Goal: Communication & Community: Answer question/provide support

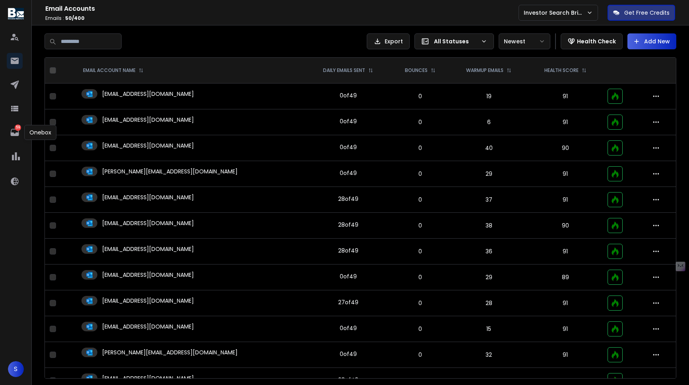
click at [19, 130] on p "59" at bounding box center [18, 127] width 6 height 6
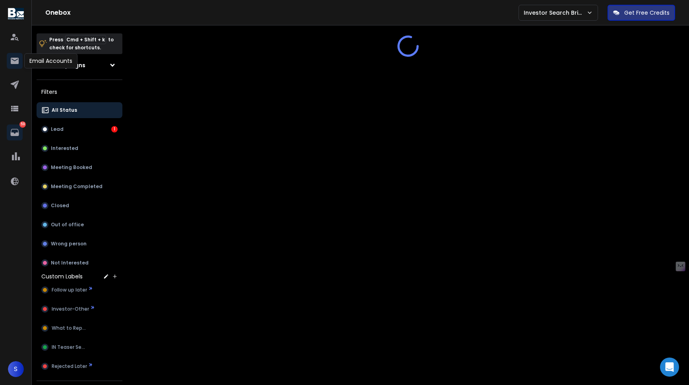
click at [14, 61] on icon at bounding box center [15, 61] width 8 height 6
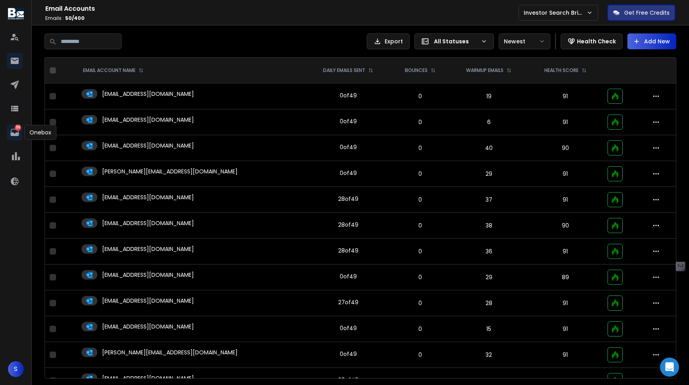
click at [18, 132] on icon at bounding box center [14, 132] width 8 height 7
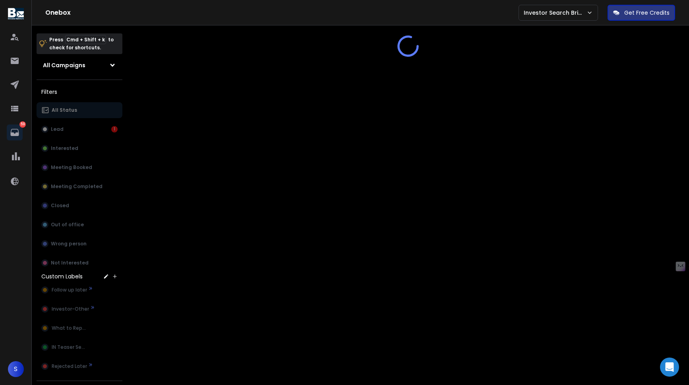
scroll to position [145, 0]
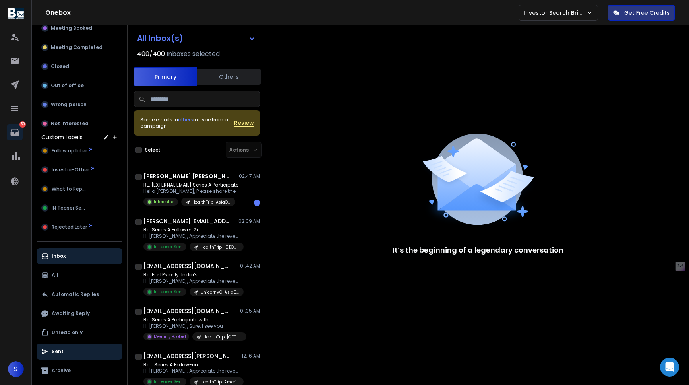
click at [70, 345] on button "Sent" at bounding box center [80, 351] width 86 height 16
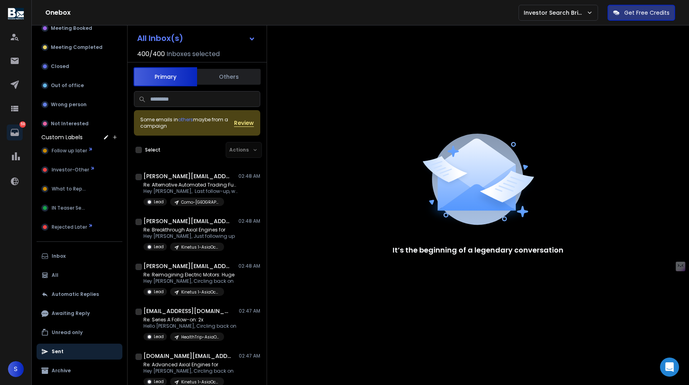
click at [188, 100] on input at bounding box center [197, 99] width 126 height 16
type input "*"
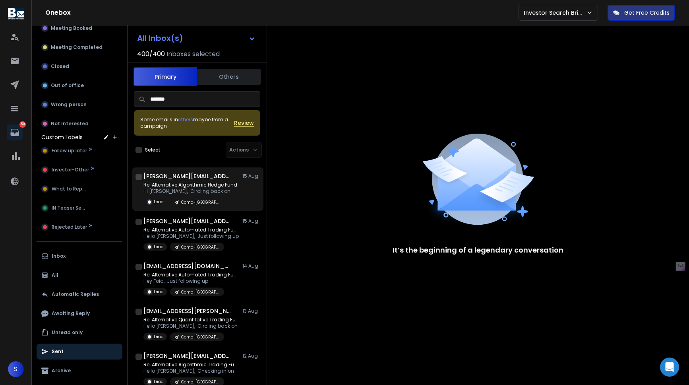
type input "*******"
click at [186, 180] on div "[PERSON_NAME][EMAIL_ADDRESS][PERSON_NAME][DOMAIN_NAME] [DATE] Re: Alternative A…" at bounding box center [201, 189] width 117 height 34
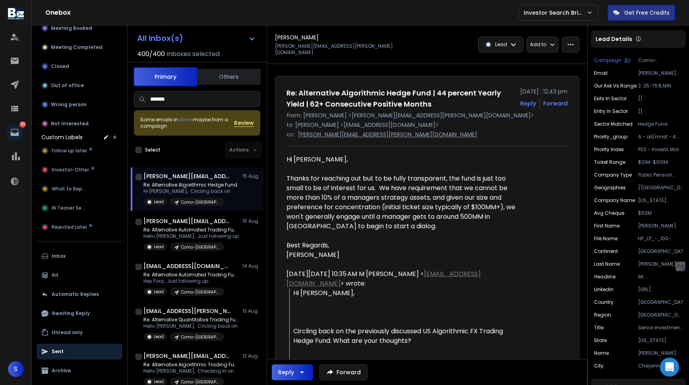
scroll to position [0, 0]
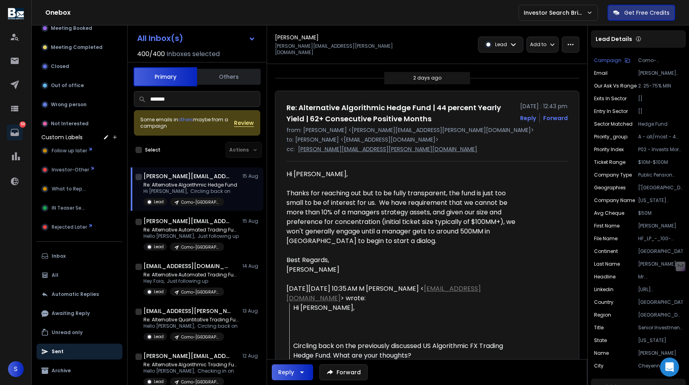
click at [208, 183] on p "Re: Alternative Algorithmic Hedge Fund" at bounding box center [190, 185] width 94 height 6
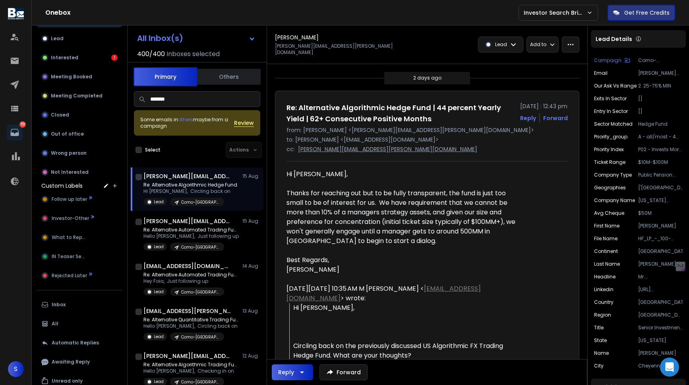
scroll to position [0, 0]
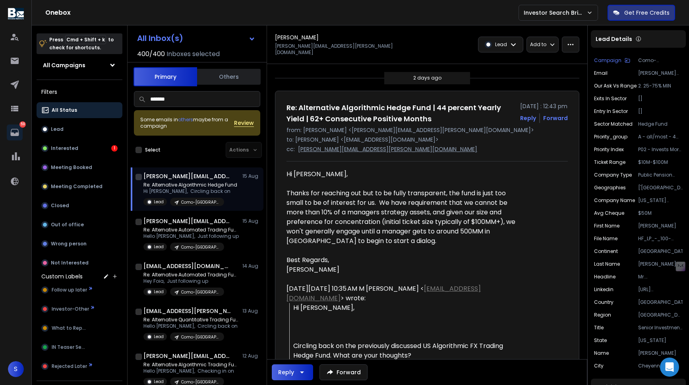
click at [65, 110] on p "All Status" at bounding box center [64, 110] width 25 height 6
click at [61, 130] on p "Lead" at bounding box center [57, 129] width 13 height 6
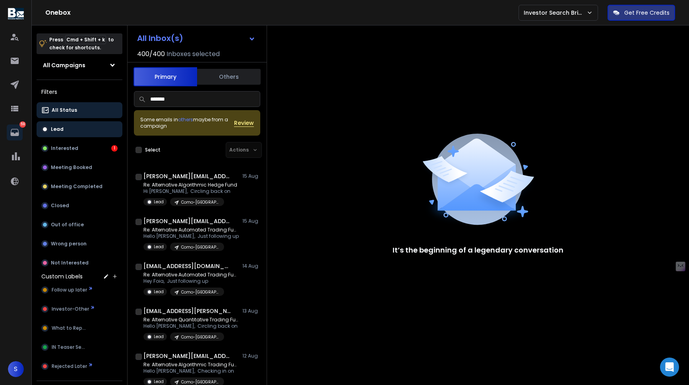
click at [64, 111] on p "All Status" at bounding box center [64, 110] width 25 height 6
click at [208, 103] on input "*******" at bounding box center [197, 99] width 126 height 16
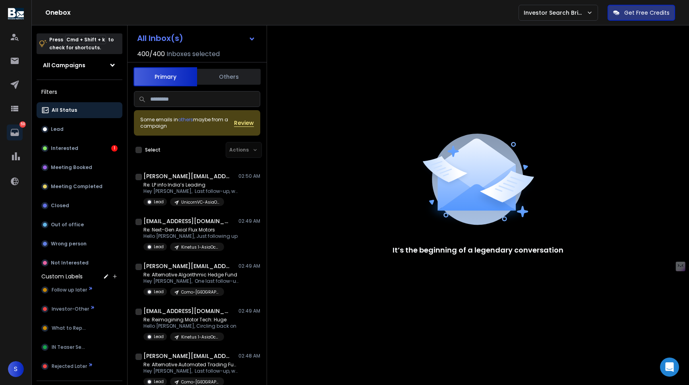
click at [208, 103] on input at bounding box center [197, 99] width 126 height 16
type input "*******"
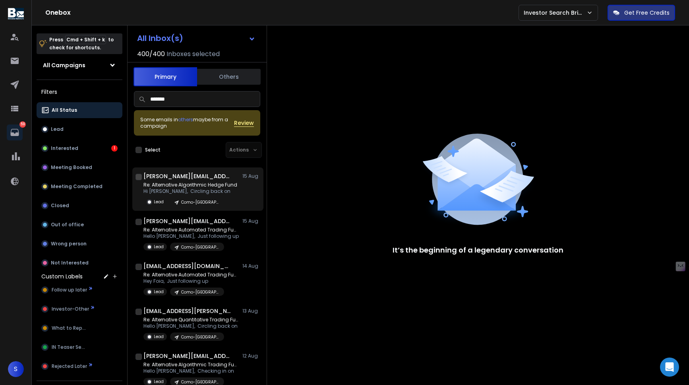
click at [206, 182] on p "Re: Alternative Algorithmic Hedge Fund" at bounding box center [190, 185] width 94 height 6
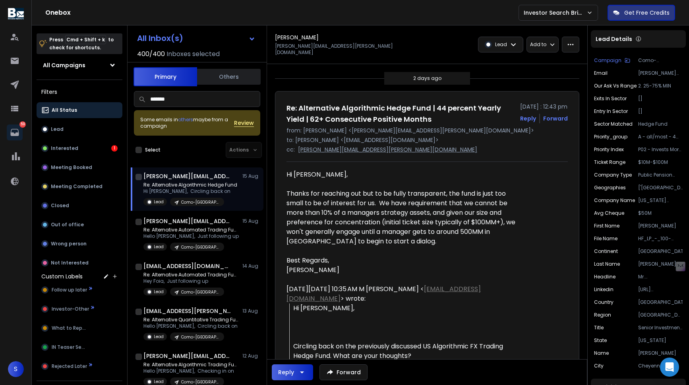
click at [211, 180] on div "[PERSON_NAME][EMAIL_ADDRESS][PERSON_NAME][DOMAIN_NAME] [DATE] Re: Alternative A…" at bounding box center [201, 189] width 117 height 34
click at [196, 175] on h1 "[PERSON_NAME][EMAIL_ADDRESS][PERSON_NAME][DOMAIN_NAME]" at bounding box center [186, 176] width 87 height 8
click at [160, 102] on input "*******" at bounding box center [197, 99] width 126 height 16
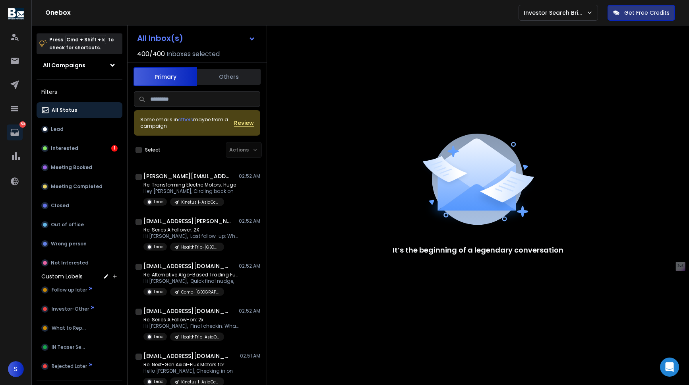
click at [84, 131] on button "Lead" at bounding box center [80, 129] width 86 height 16
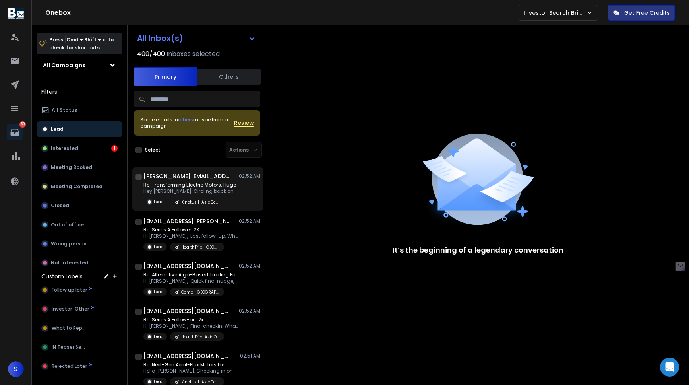
click at [209, 186] on p "Re: Transforming Electric Motors: Huge" at bounding box center [189, 185] width 93 height 6
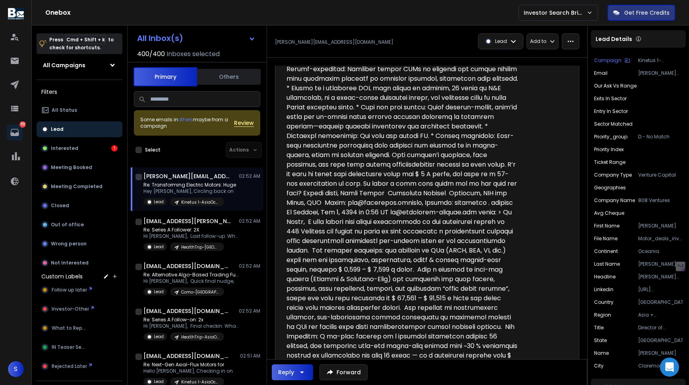
scroll to position [671, 0]
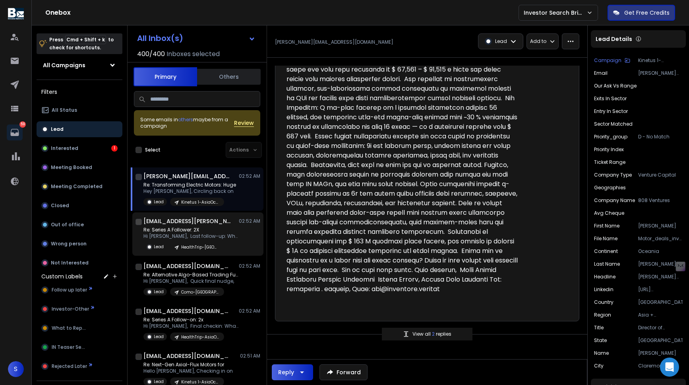
click at [182, 226] on div "[EMAIL_ADDRESS][PERSON_NAME][DOMAIN_NAME] 02:52 AM Re: Series A Follower: 2X Hi…" at bounding box center [201, 234] width 117 height 34
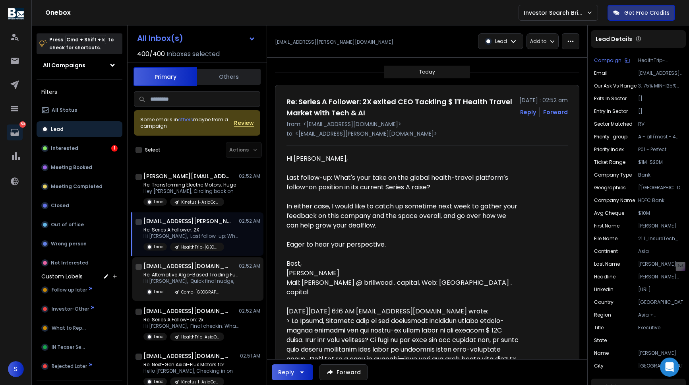
click at [182, 272] on p "Re: Alternative Algo-Based Trading Fund" at bounding box center [190, 274] width 95 height 6
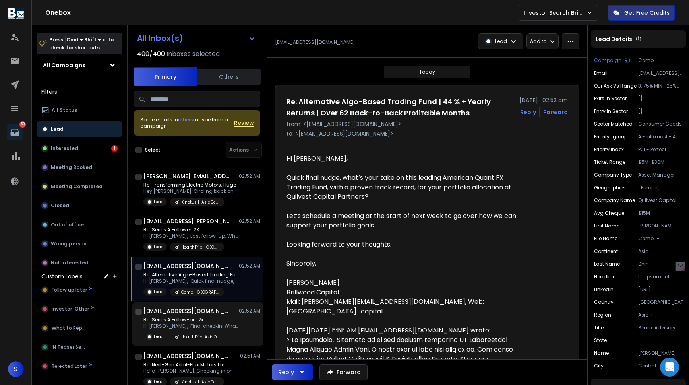
click at [180, 310] on h1 "[EMAIL_ADDRESS][DOMAIN_NAME]" at bounding box center [186, 311] width 87 height 8
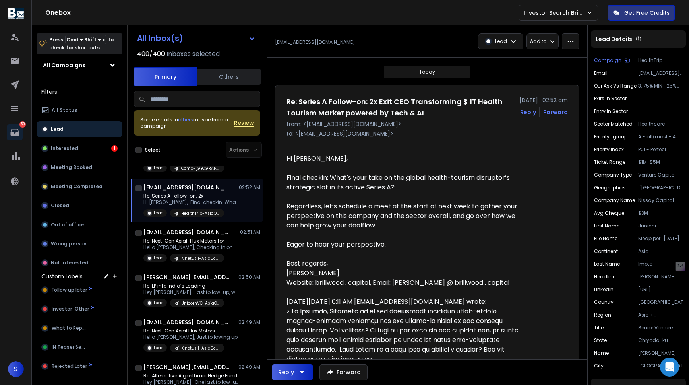
scroll to position [123, 0]
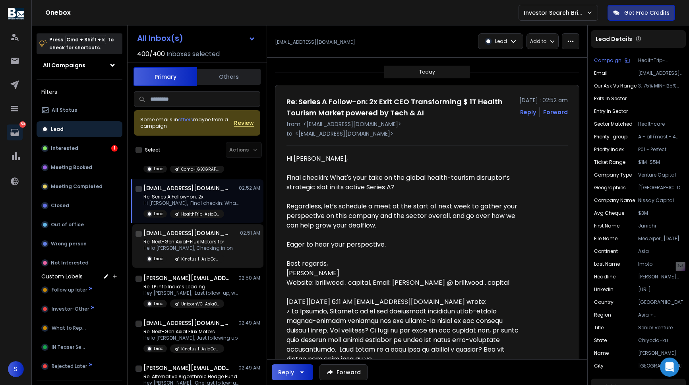
click at [193, 244] on p "Re: Next-Gen Axial-Flux Motors for" at bounding box center [187, 241] width 89 height 6
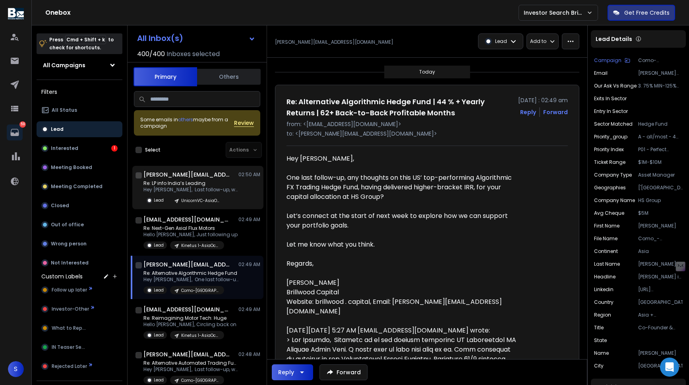
scroll to position [243, 0]
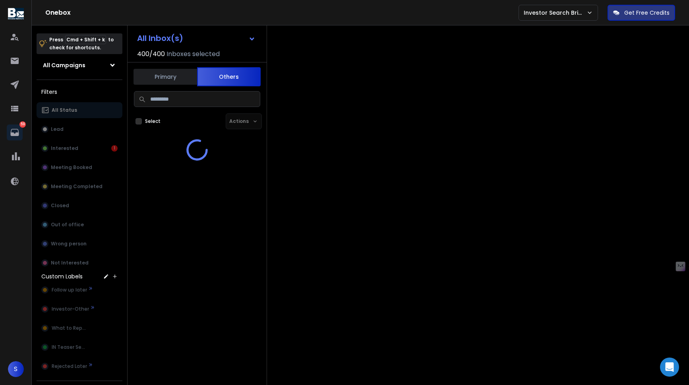
click at [243, 69] on button "Others" at bounding box center [229, 76] width 64 height 19
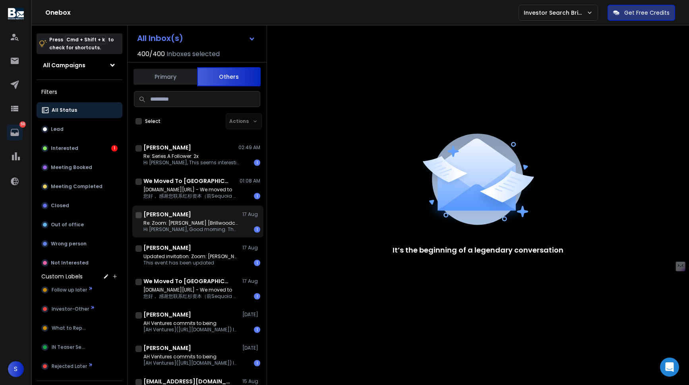
click at [198, 232] on p "Hi [PERSON_NAME], Good morning. Thank" at bounding box center [190, 229] width 95 height 6
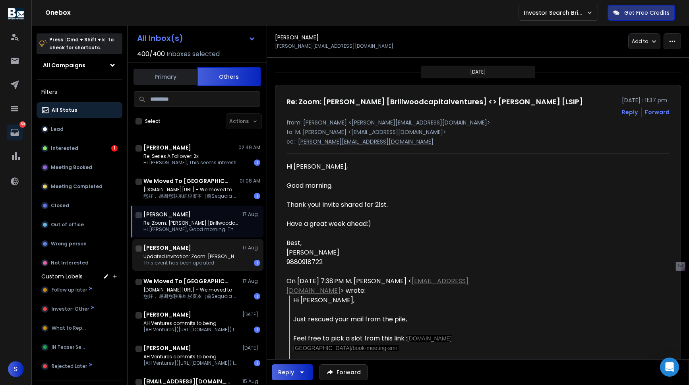
click at [214, 267] on div "[PERSON_NAME] [DATE] Updated invitation: Zoom: [PERSON_NAME] [Brillwoodcapitalv…" at bounding box center [197, 255] width 131 height 32
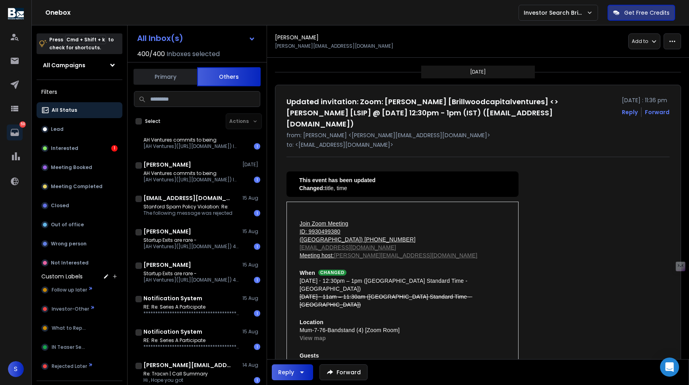
scroll to position [0, 0]
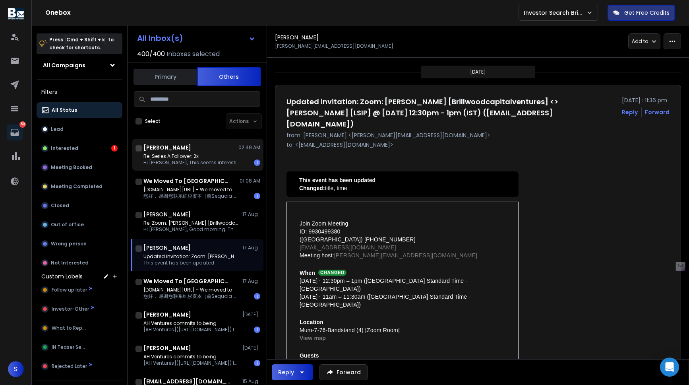
click at [178, 160] on p "Hi [PERSON_NAME], This seems interesting" at bounding box center [190, 162] width 95 height 6
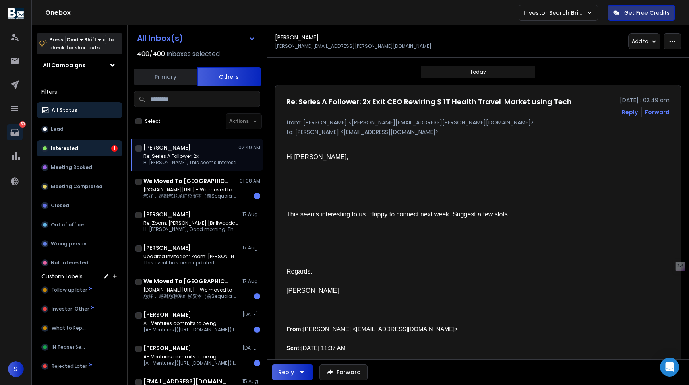
click at [79, 141] on button "Interested 1" at bounding box center [80, 148] width 86 height 16
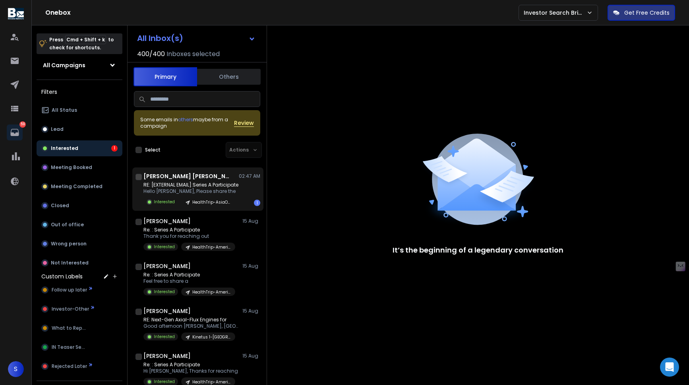
click at [195, 179] on h1 "[PERSON_NAME] [PERSON_NAME]" at bounding box center [186, 176] width 87 height 8
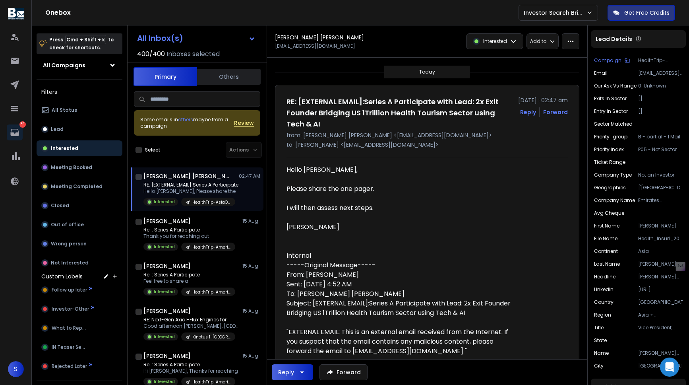
click at [515, 37] on div "Interested" at bounding box center [495, 41] width 56 height 15
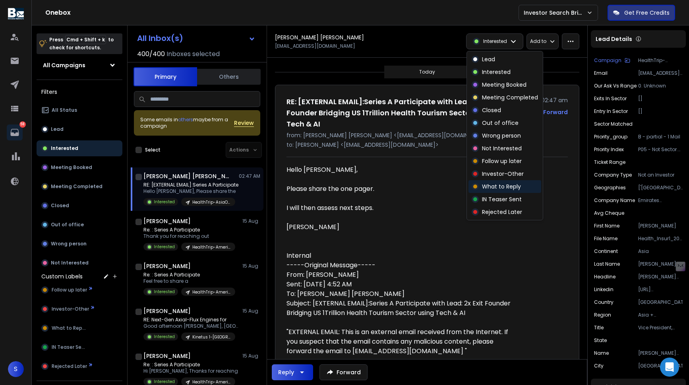
click at [511, 186] on p "What to Reply" at bounding box center [501, 186] width 39 height 8
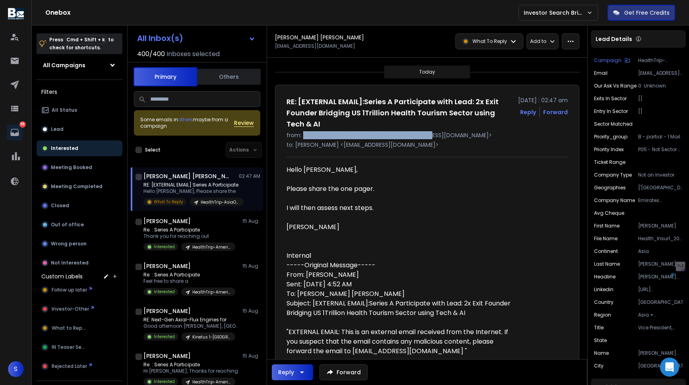
drag, startPoint x: 437, startPoint y: 137, endPoint x: 303, endPoint y: 134, distance: 134.4
click at [303, 134] on p "from: [PERSON_NAME] [PERSON_NAME] <[EMAIL_ADDRESS][DOMAIN_NAME]>" at bounding box center [427, 135] width 281 height 8
copy p "[PERSON_NAME] [PERSON_NAME] <[EMAIL_ADDRESS][DOMAIN_NAME]"
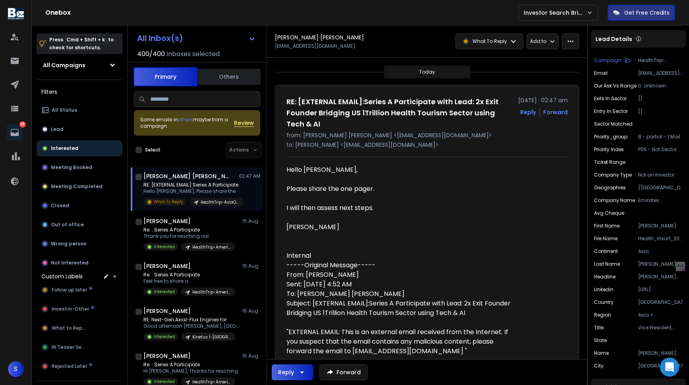
click at [189, 103] on input at bounding box center [197, 99] width 126 height 16
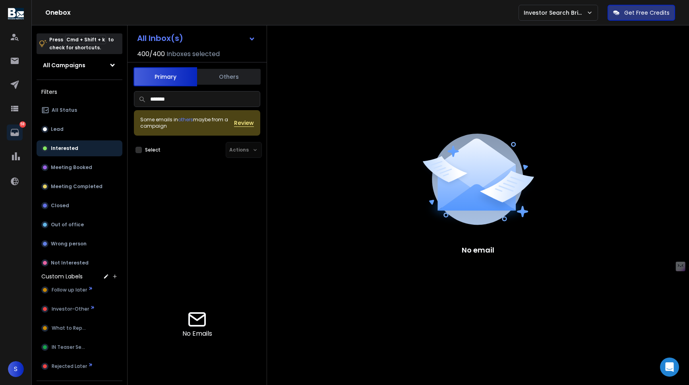
type input "*******"
click at [54, 131] on p "Lead" at bounding box center [57, 129] width 13 height 6
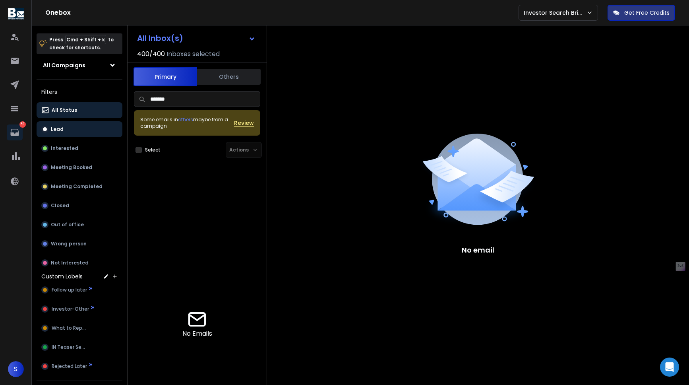
click at [104, 113] on button "All Status" at bounding box center [80, 110] width 86 height 16
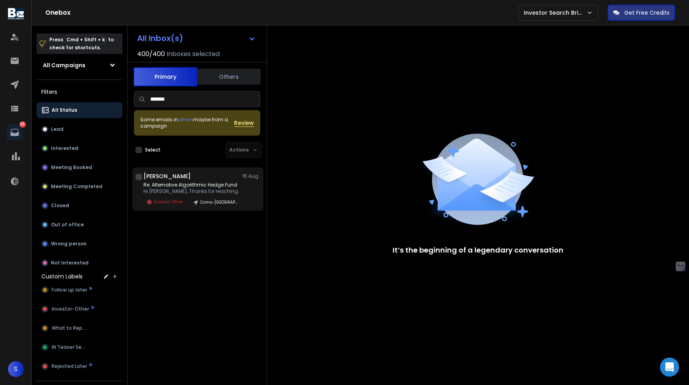
click at [212, 192] on p "Hi [PERSON_NAME], Thanks for reaching" at bounding box center [190, 191] width 95 height 6
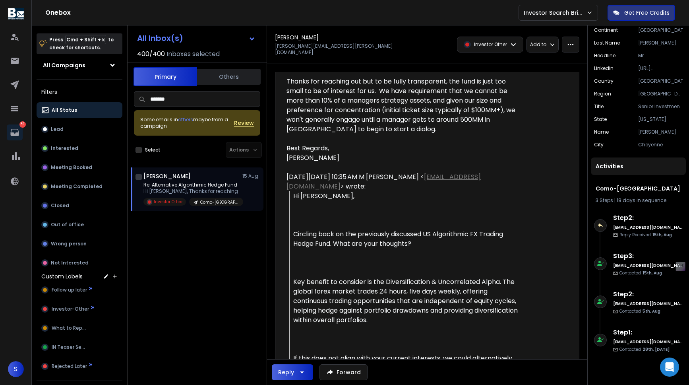
scroll to position [122, 0]
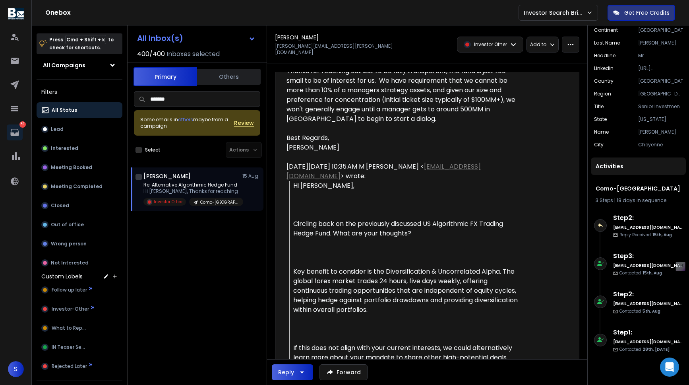
click at [91, 112] on button "All Status" at bounding box center [80, 110] width 86 height 16
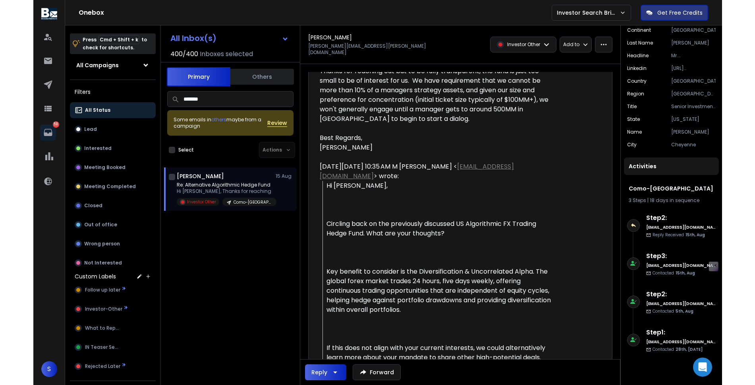
scroll to position [0, 0]
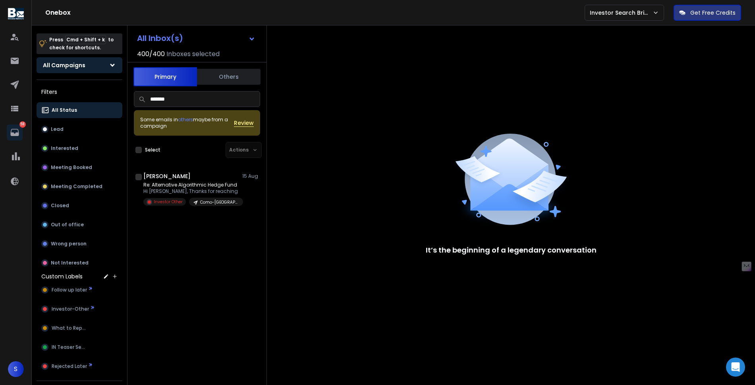
click at [91, 67] on button "All Campaigns" at bounding box center [80, 65] width 86 height 16
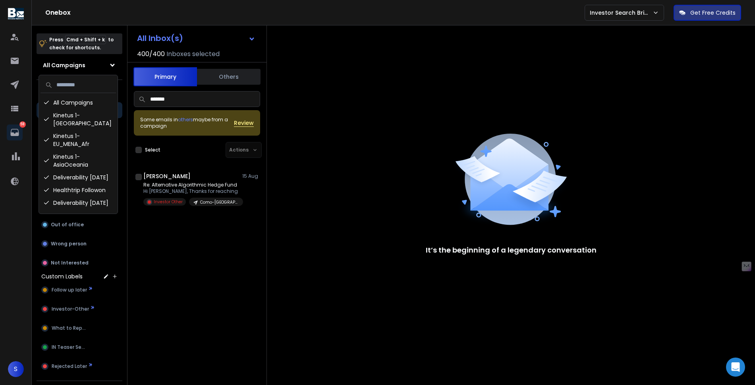
click at [201, 100] on input "*******" at bounding box center [197, 99] width 126 height 16
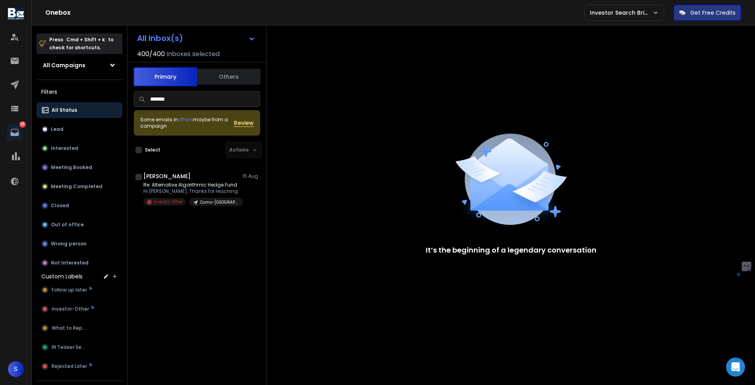
click at [201, 100] on input "*******" at bounding box center [197, 99] width 126 height 16
click at [106, 67] on button "All Campaigns" at bounding box center [80, 65] width 86 height 16
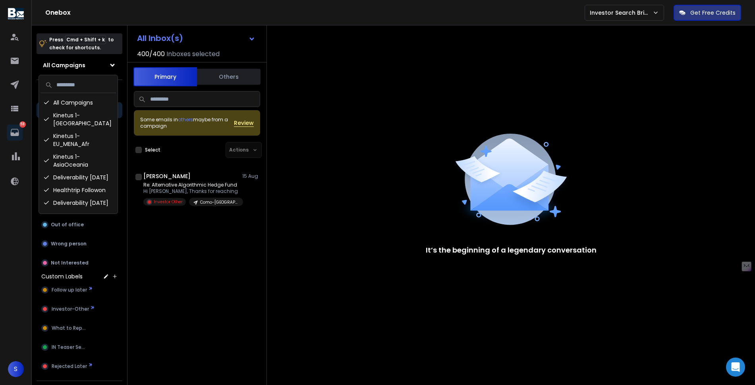
click at [88, 83] on input at bounding box center [79, 85] width 76 height 16
click at [71, 103] on div "All Campaigns" at bounding box center [79, 102] width 76 height 13
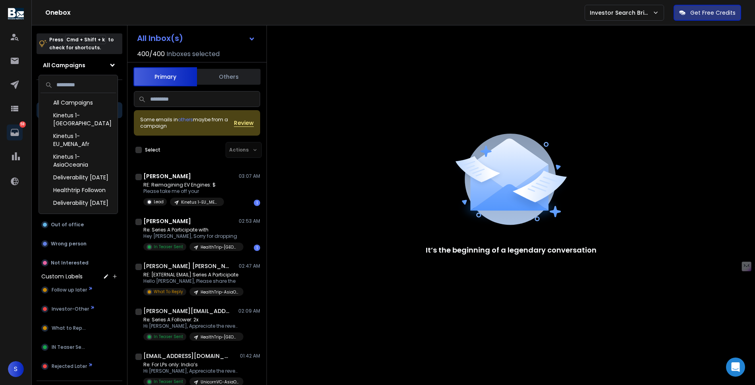
click at [81, 91] on input at bounding box center [79, 85] width 76 height 16
type input "*******"
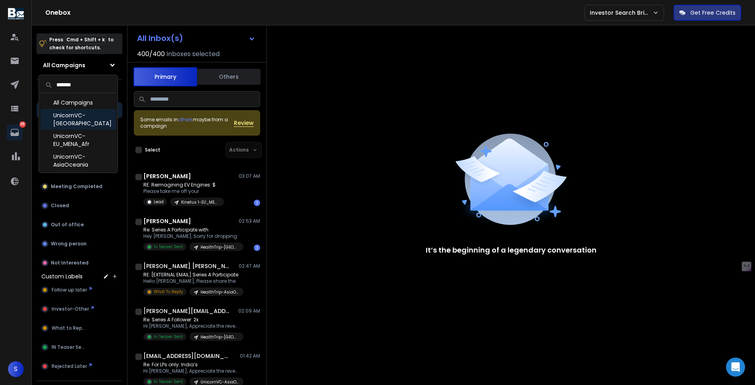
click at [79, 118] on div "UnicornVC-[GEOGRAPHIC_DATA]" at bounding box center [79, 119] width 76 height 21
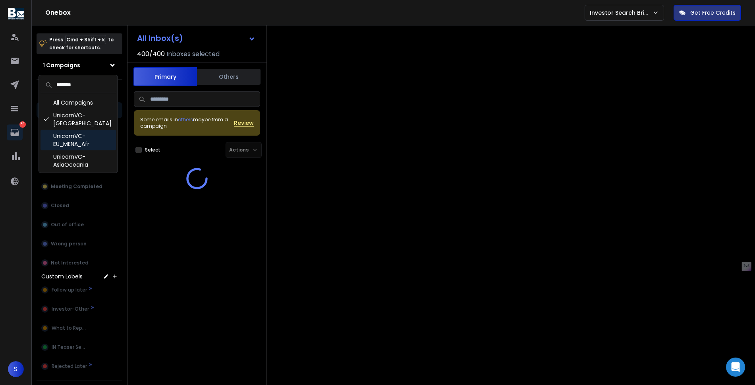
click at [79, 130] on div "UnicornVC-EU_MENA_Afr" at bounding box center [79, 140] width 76 height 21
click at [77, 150] on div "UnicornVC-AsiaOceania" at bounding box center [79, 160] width 76 height 21
click at [307, 184] on div at bounding box center [511, 217] width 488 height 385
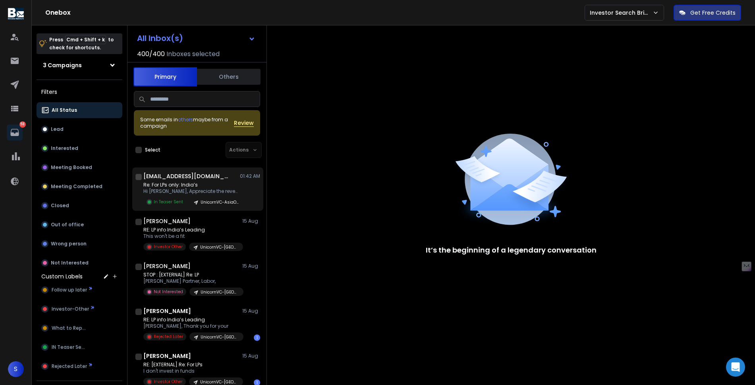
click at [196, 182] on p "Re: For LPs only: India’s" at bounding box center [190, 185] width 95 height 6
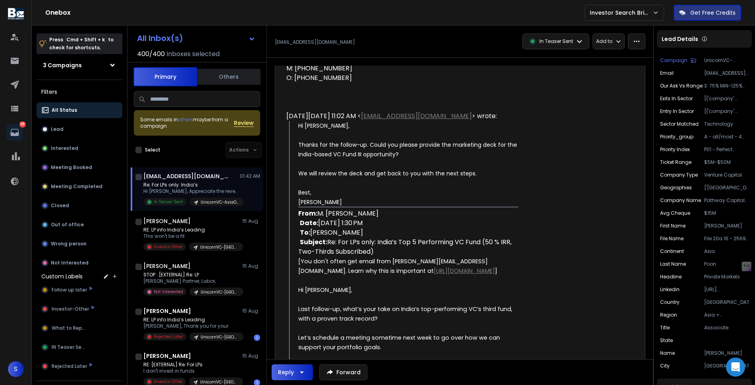
click at [217, 187] on p "Re: For LPs only: India’s" at bounding box center [190, 185] width 95 height 6
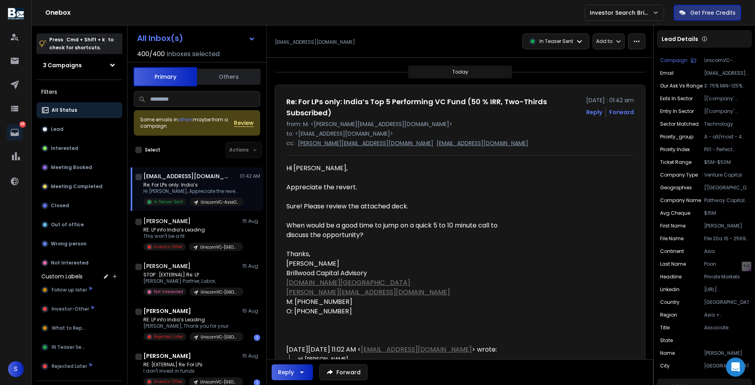
click at [689, 74] on p "[EMAIL_ADDRESS][DOMAIN_NAME]" at bounding box center [727, 73] width 45 height 6
drag, startPoint x: 392, startPoint y: 133, endPoint x: 335, endPoint y: 133, distance: 57.2
click at [335, 133] on p "to: <[EMAIL_ADDRESS][DOMAIN_NAME]>" at bounding box center [461, 134] width 348 height 8
copy p "[DOMAIN_NAME]"
click at [448, 231] on div "When would be a good time to jump on a quick 5 to 10 minute call to discuss the…" at bounding box center [403, 230] width 232 height 19
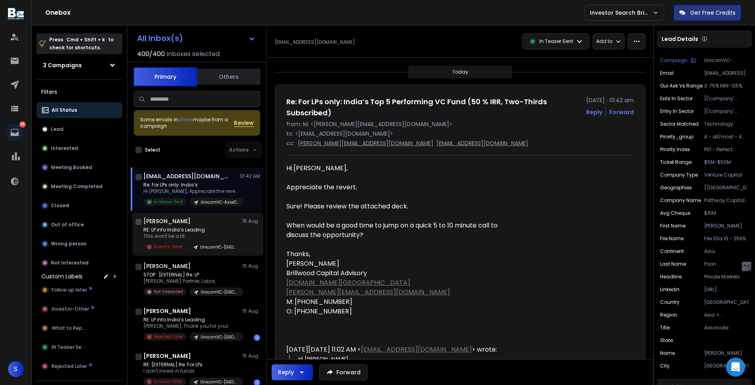
click at [211, 232] on p "RE: LP info India’s Leading" at bounding box center [190, 230] width 95 height 6
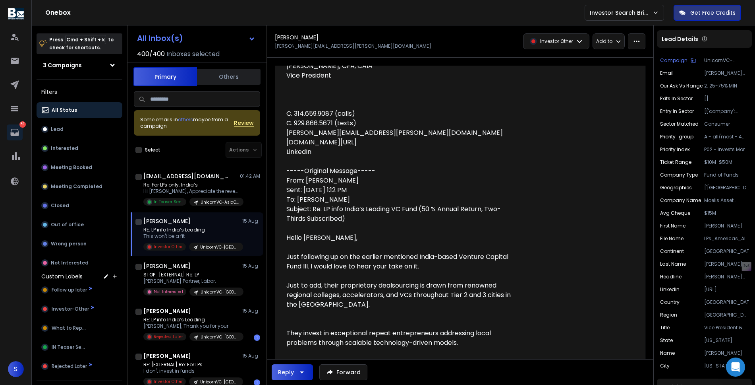
scroll to position [139, 0]
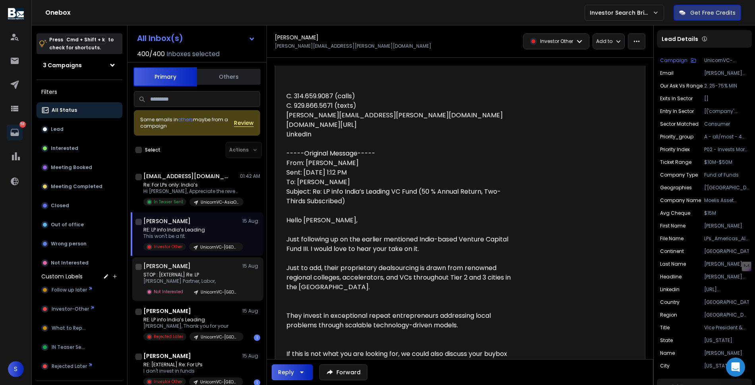
click at [208, 272] on p "STOP : [EXTERNAL] Re: LP" at bounding box center [190, 274] width 95 height 6
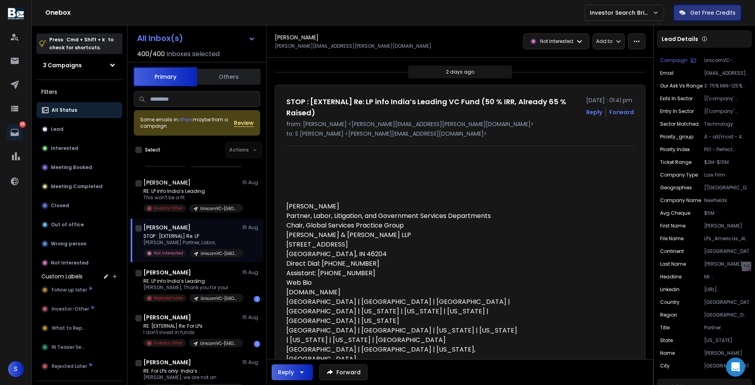
scroll to position [41, 0]
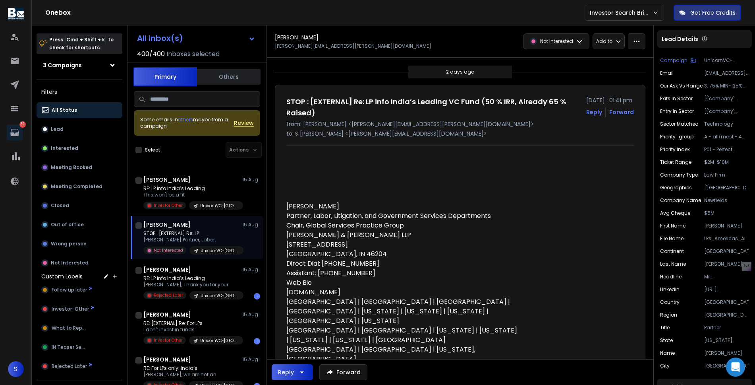
click at [205, 276] on p "RE: LP info India’s Leading" at bounding box center [190, 278] width 95 height 6
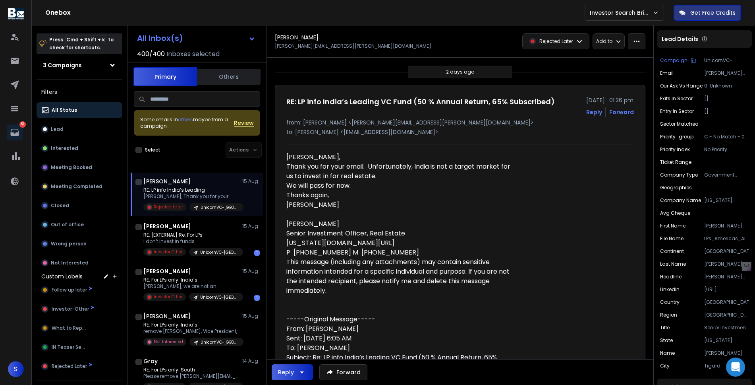
scroll to position [126, 0]
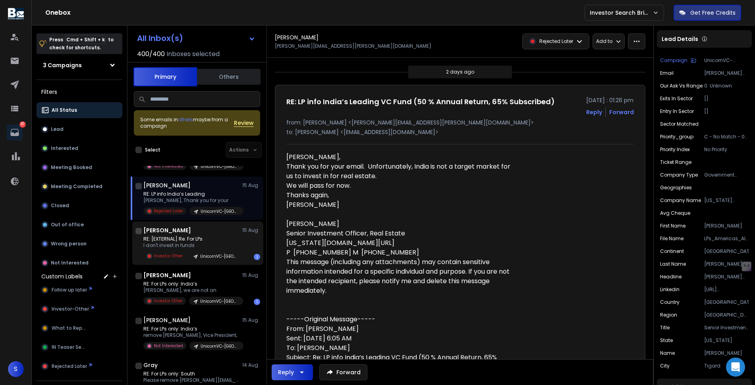
click at [209, 246] on p "I don't invest in funds" at bounding box center [190, 245] width 95 height 6
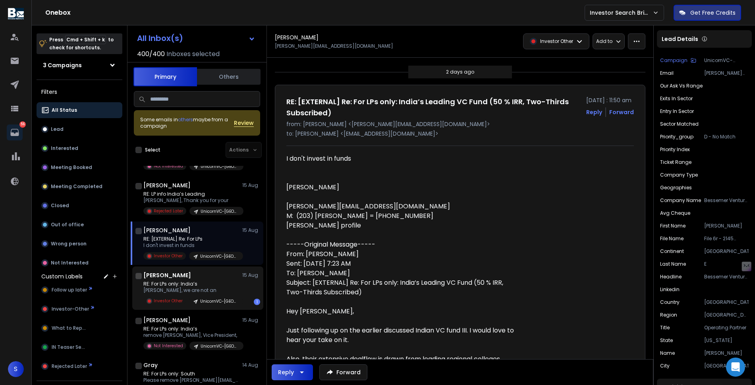
click at [197, 288] on p "[PERSON_NAME], we are not an" at bounding box center [190, 290] width 95 height 6
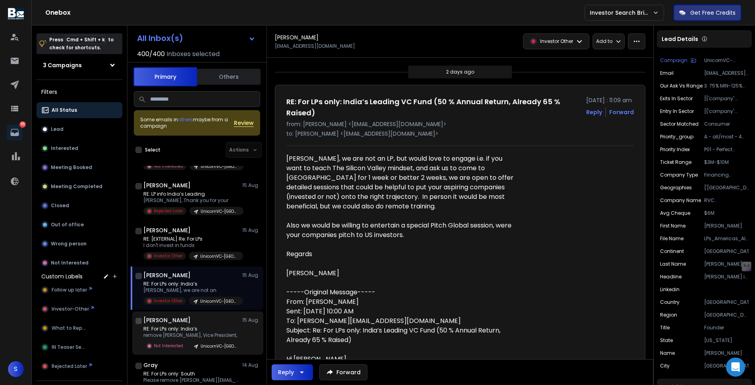
click at [195, 318] on div "[PERSON_NAME] [DATE]" at bounding box center [201, 320] width 117 height 8
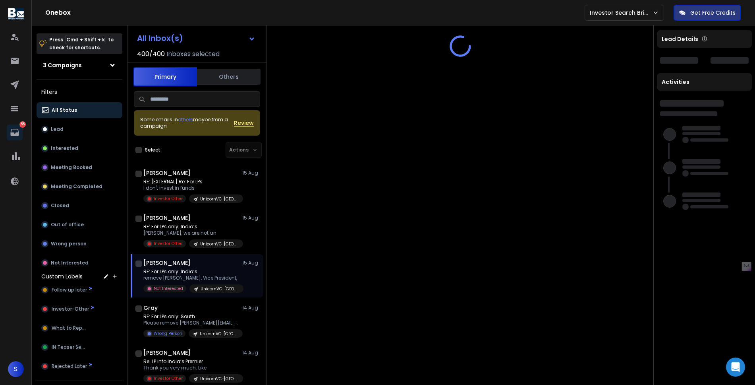
scroll to position [221, 0]
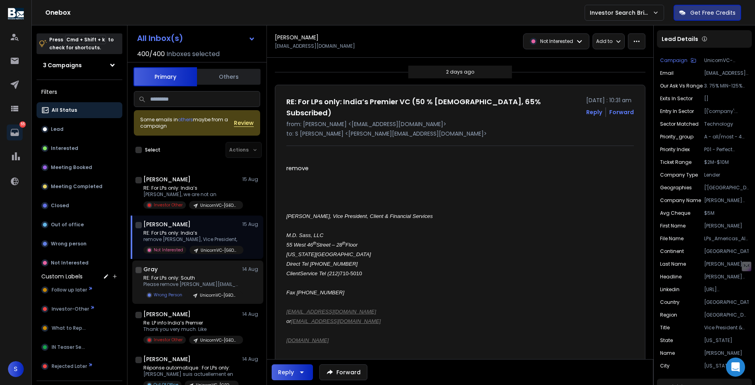
click at [201, 287] on p "Please remove [PERSON_NAME][EMAIL_ADDRESS][PERSON_NAME][DOMAIN_NAME] From your" at bounding box center [190, 284] width 95 height 6
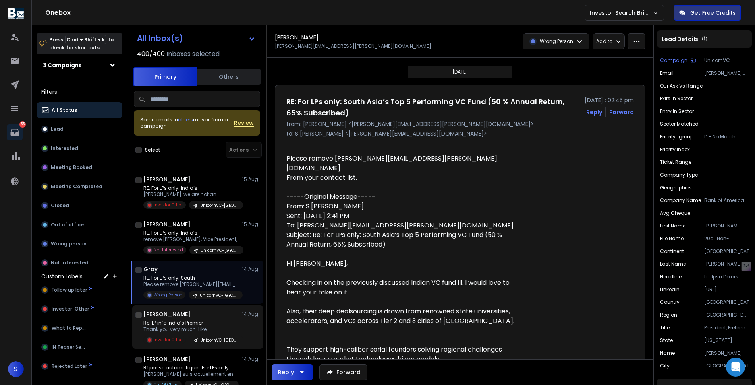
click at [167, 323] on p "Re: LP info India’s Premier" at bounding box center [190, 323] width 95 height 6
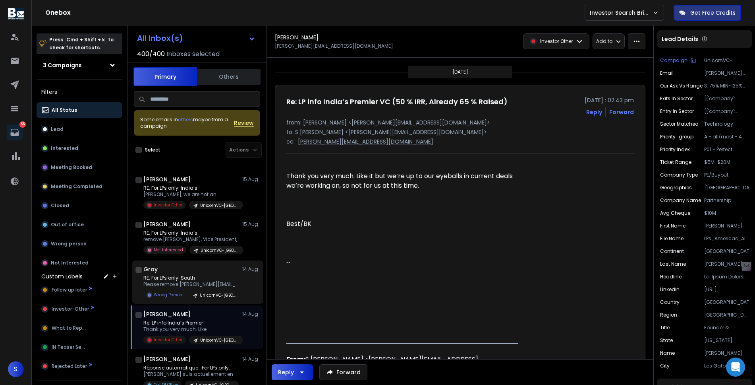
click at [183, 279] on p "RE: For LPs only: South" at bounding box center [190, 278] width 95 height 6
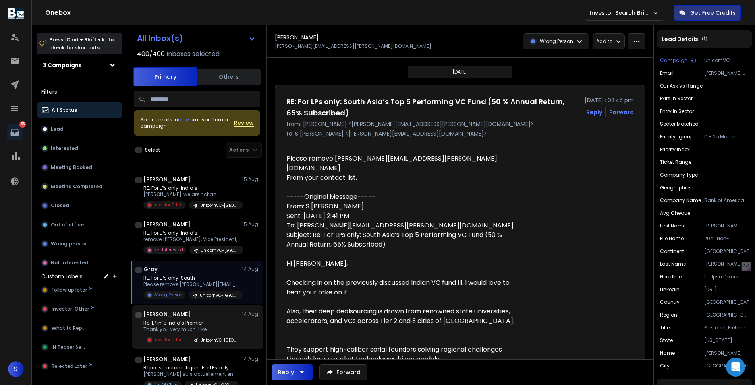
click at [178, 314] on h1 "[PERSON_NAME]" at bounding box center [166, 314] width 47 height 8
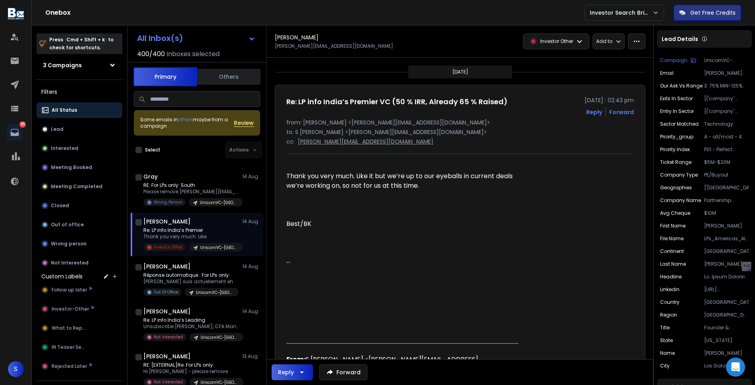
scroll to position [321, 0]
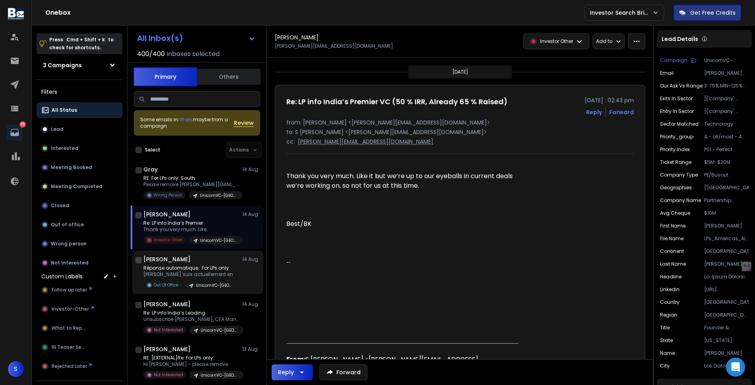
click at [200, 274] on p "[PERSON_NAME] suis actuellement en" at bounding box center [190, 274] width 95 height 6
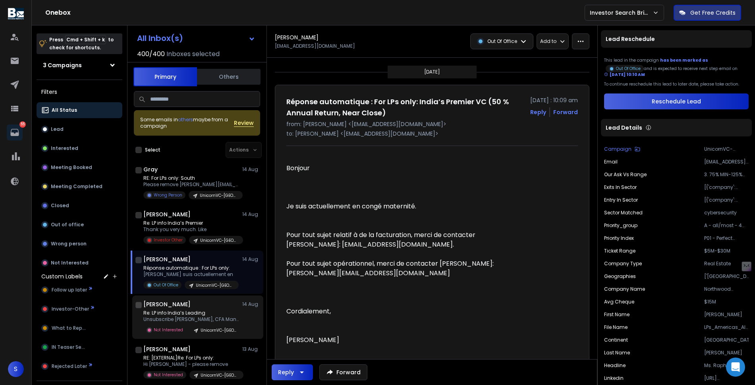
click at [198, 310] on p "Re: LP info India’s Leading" at bounding box center [190, 313] width 95 height 6
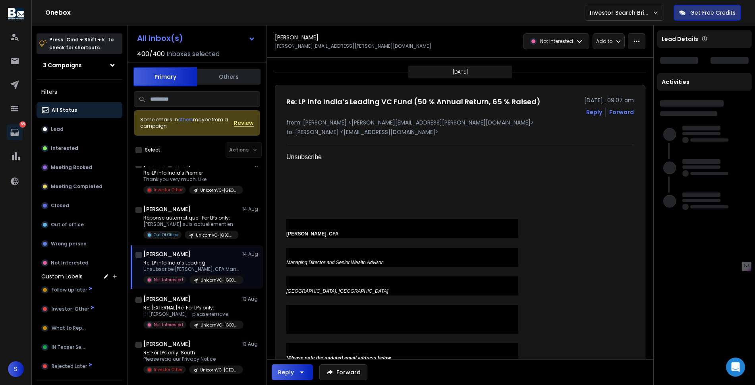
scroll to position [374, 0]
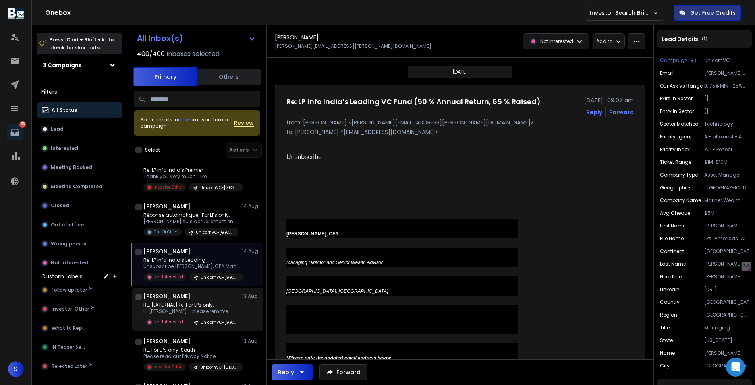
click at [201, 299] on div "[PERSON_NAME] [DATE]" at bounding box center [201, 296] width 117 height 8
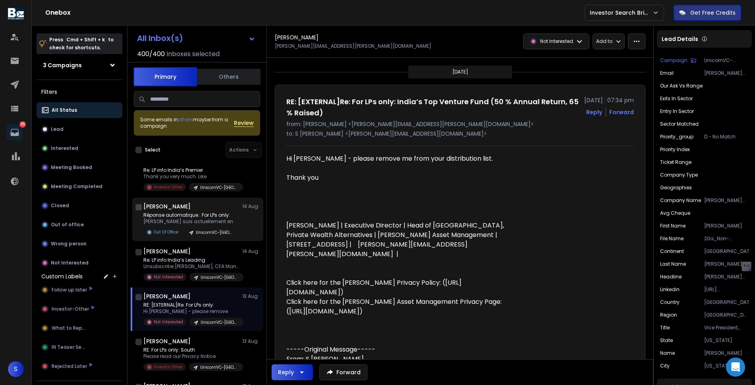
click at [199, 221] on p "[PERSON_NAME] suis actuellement en" at bounding box center [190, 221] width 95 height 6
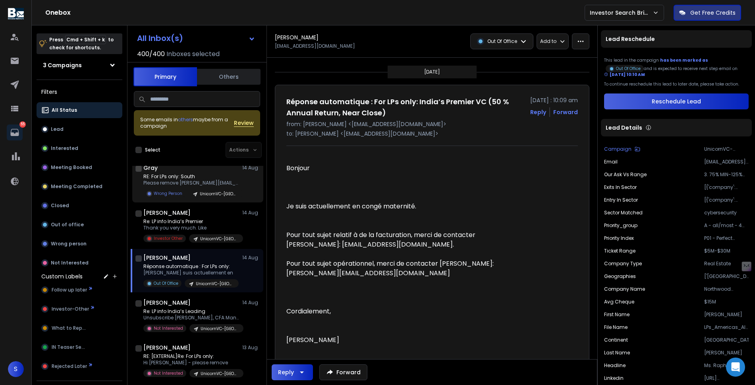
scroll to position [321, 0]
click at [198, 197] on div "UnicornVC-[GEOGRAPHIC_DATA]" at bounding box center [216, 195] width 54 height 8
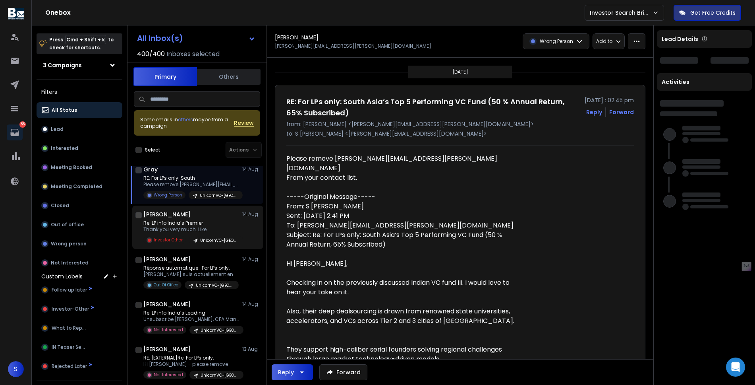
click at [196, 218] on div "[PERSON_NAME] [DATE]" at bounding box center [201, 214] width 117 height 8
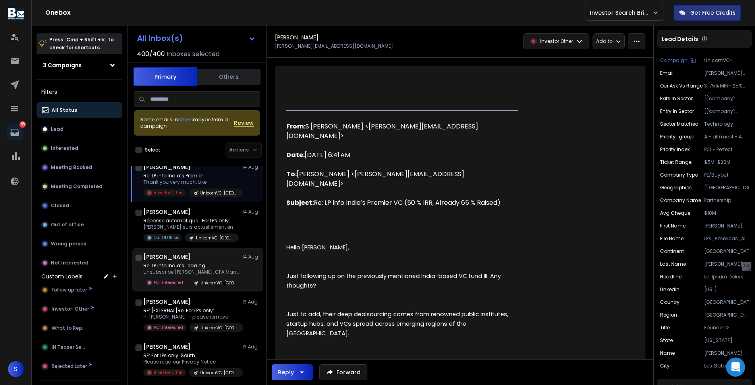
scroll to position [370, 0]
click at [178, 314] on p "Hi [PERSON_NAME] - please remove" at bounding box center [190, 315] width 95 height 6
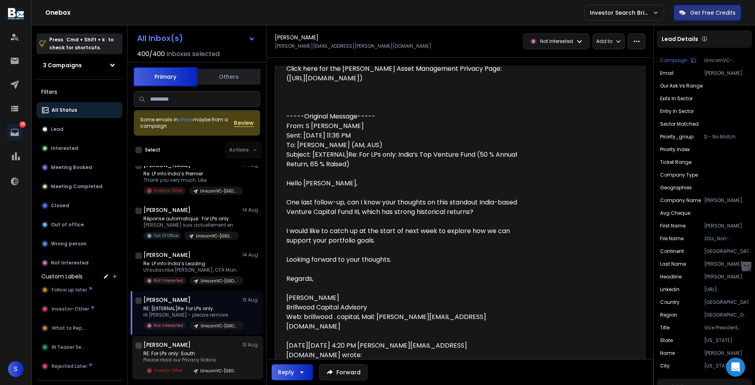
click at [189, 348] on div "[PERSON_NAME] [DATE]" at bounding box center [201, 345] width 117 height 8
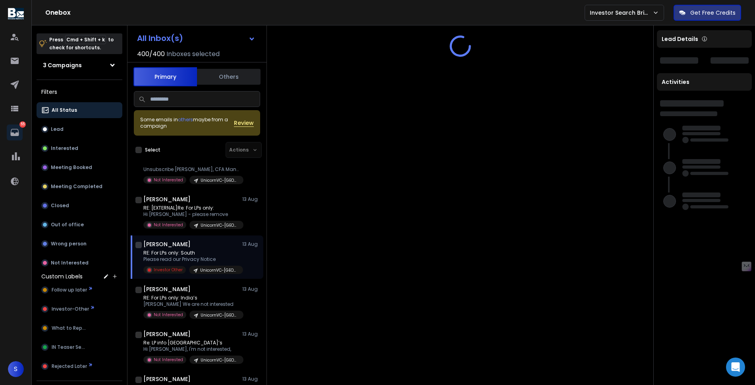
scroll to position [488, 0]
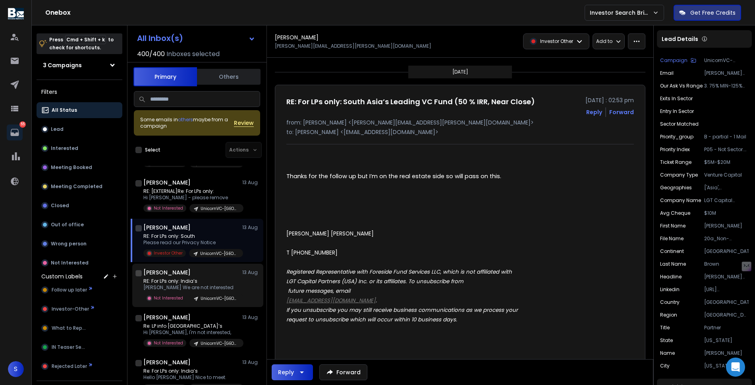
click at [179, 298] on p "Not Interested" at bounding box center [168, 298] width 29 height 6
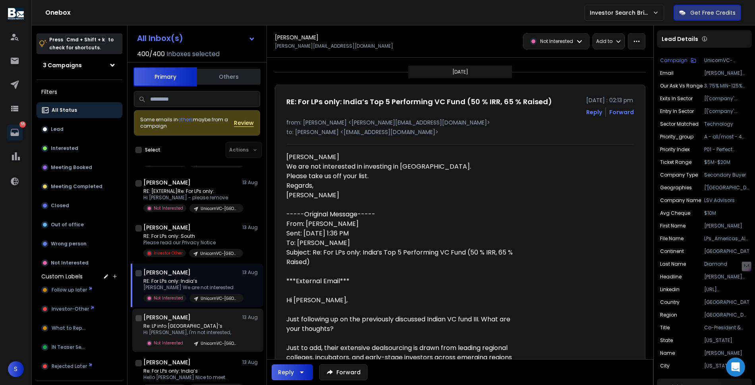
click at [188, 321] on div "[PERSON_NAME] [DATE] Re: LP info South Asia’s Hi [PERSON_NAME], I'm not interes…" at bounding box center [201, 330] width 117 height 34
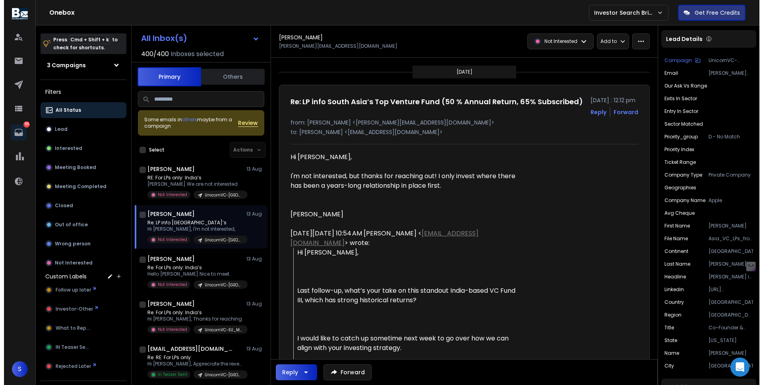
scroll to position [592, 0]
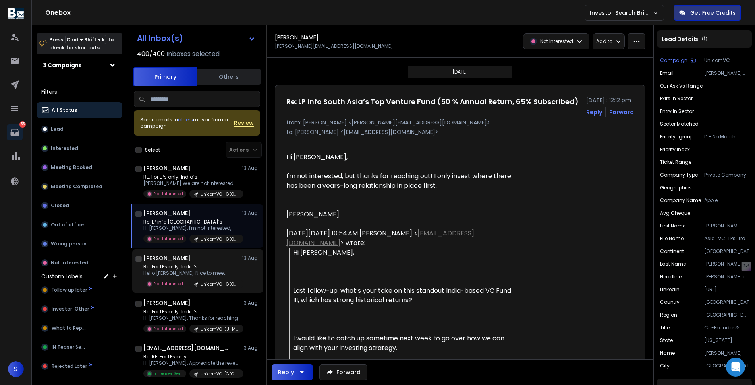
click at [196, 272] on p "Hello [PERSON_NAME] Nice to meet." at bounding box center [190, 273] width 95 height 6
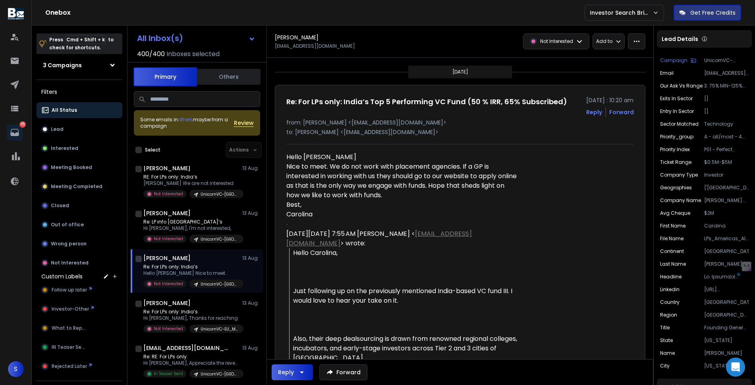
drag, startPoint x: 459, startPoint y: 125, endPoint x: 395, endPoint y: 125, distance: 64.0
click at [395, 125] on p "from: [PERSON_NAME] <[EMAIL_ADDRESS][DOMAIN_NAME]>" at bounding box center [461, 122] width 348 height 8
copy p "[DOMAIN_NAME]"
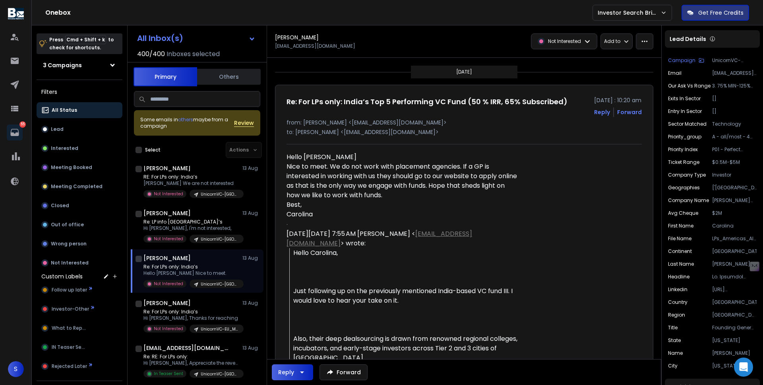
click at [228, 266] on p "Re: For LPs only: India’s" at bounding box center [190, 266] width 95 height 6
click at [301, 217] on div "Carolina" at bounding box center [403, 214] width 232 height 10
click at [689, 278] on p at bounding box center [734, 276] width 45 height 6
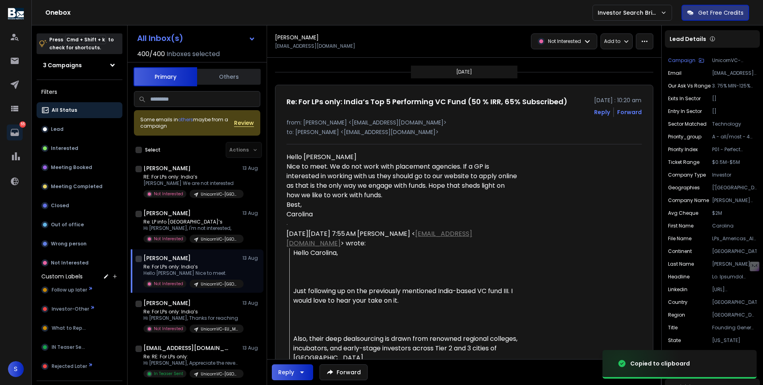
click at [439, 124] on p "from: [PERSON_NAME] <[EMAIL_ADDRESS][DOMAIN_NAME]>" at bounding box center [464, 122] width 355 height 8
click at [417, 122] on p "from: [PERSON_NAME] <[EMAIL_ADDRESS][DOMAIN_NAME]>" at bounding box center [464, 122] width 355 height 8
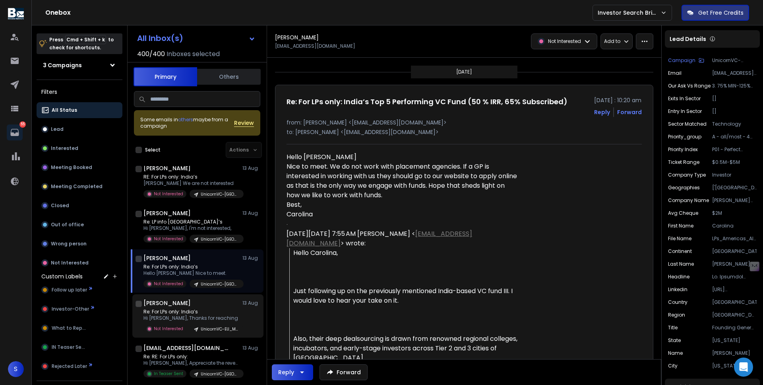
click at [192, 331] on div "UnicornVC-EU_MENA_Afr" at bounding box center [217, 328] width 54 height 8
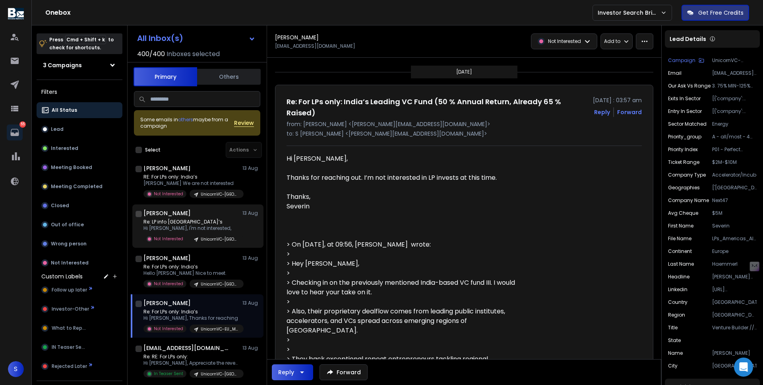
click at [201, 217] on div "[PERSON_NAME] [DATE] Re: LP info South Asia’s Hi [PERSON_NAME], I'm not interes…" at bounding box center [201, 226] width 117 height 34
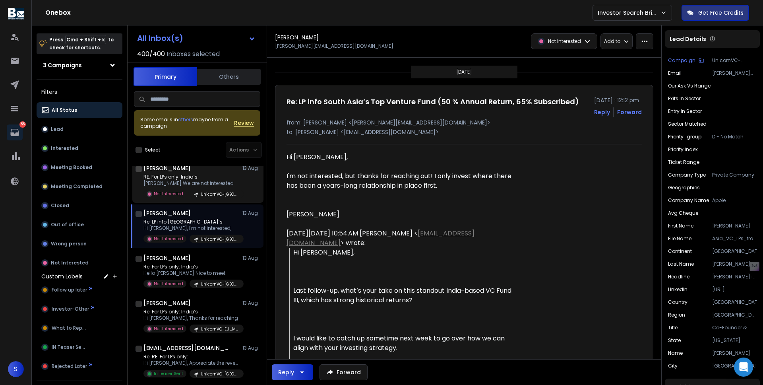
click at [201, 178] on p "RE: For LPs only: India’s" at bounding box center [190, 177] width 95 height 6
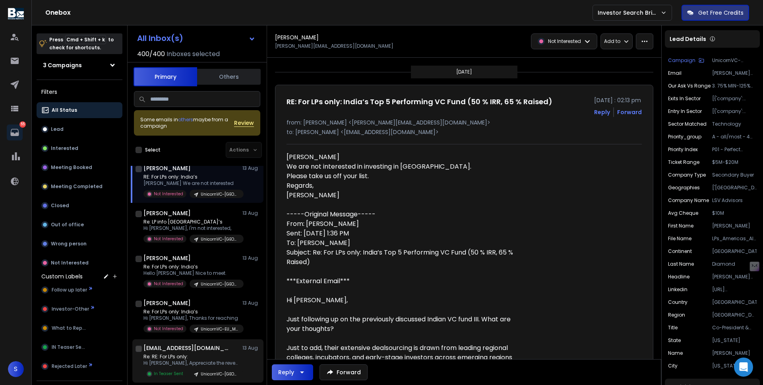
click at [203, 361] on p "Hi [PERSON_NAME], Appreciate the revert. Sure! Please" at bounding box center [190, 363] width 95 height 6
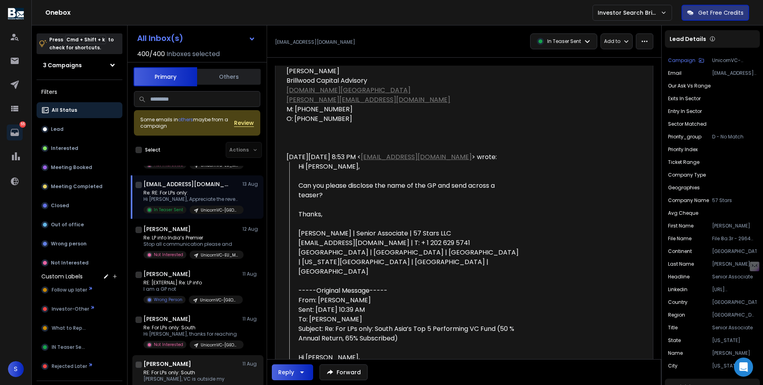
scroll to position [705, 0]
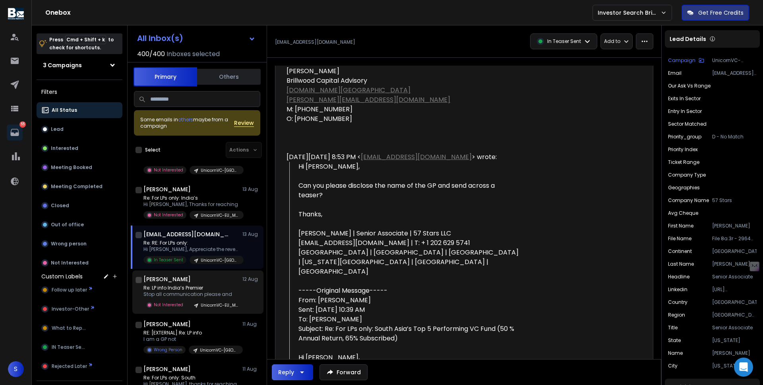
click at [194, 287] on p "Re: LP info India’s Premier" at bounding box center [190, 288] width 95 height 6
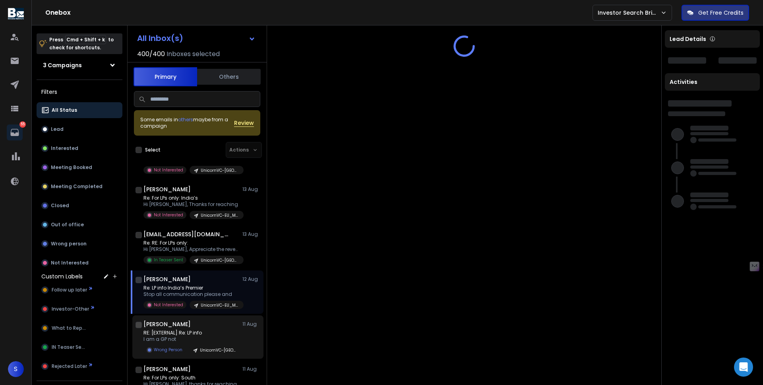
click at [190, 330] on p "RE: [EXTERNAL] Re: LP info" at bounding box center [190, 332] width 95 height 6
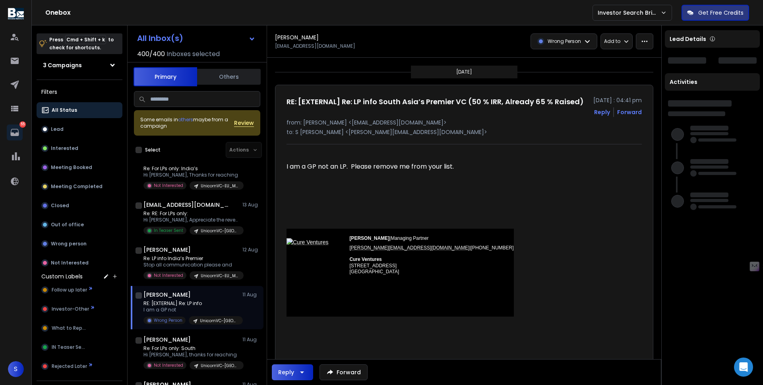
scroll to position [736, 0]
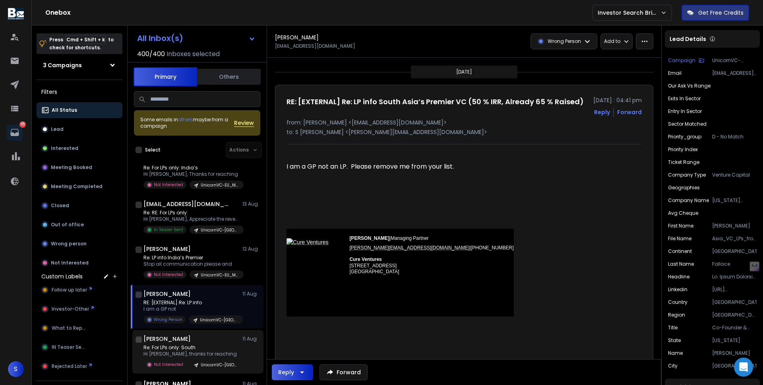
click at [186, 346] on p "Re: For LPs only: South" at bounding box center [190, 347] width 95 height 6
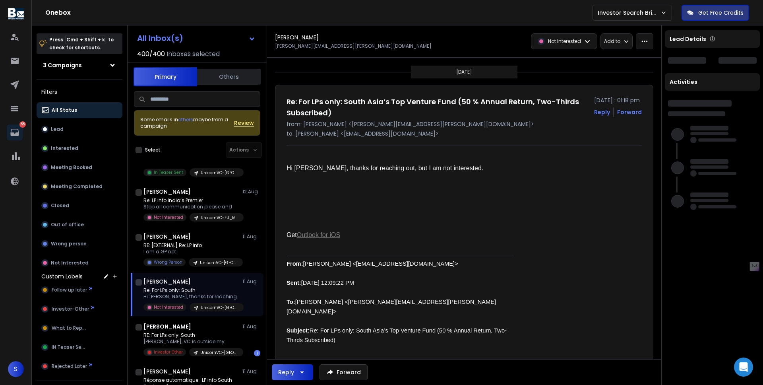
scroll to position [792, 0]
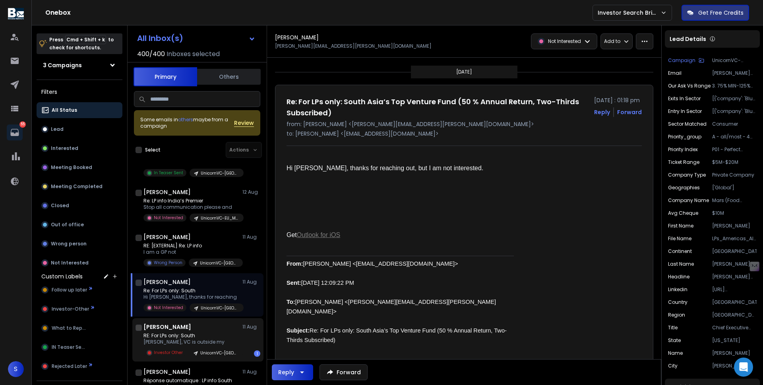
click at [188, 337] on p "RE: For LPs only: South" at bounding box center [190, 335] width 95 height 6
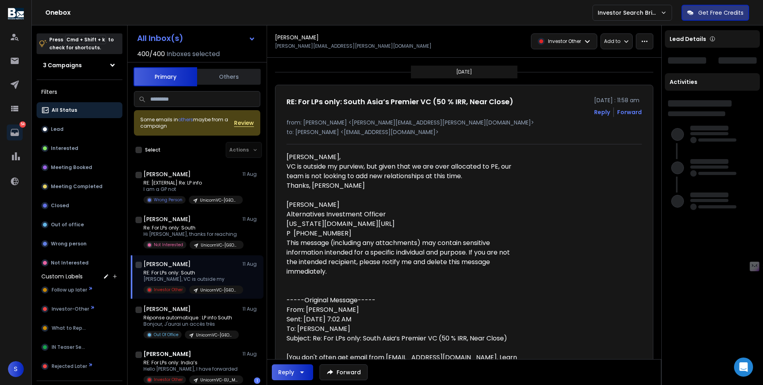
scroll to position [889, 0]
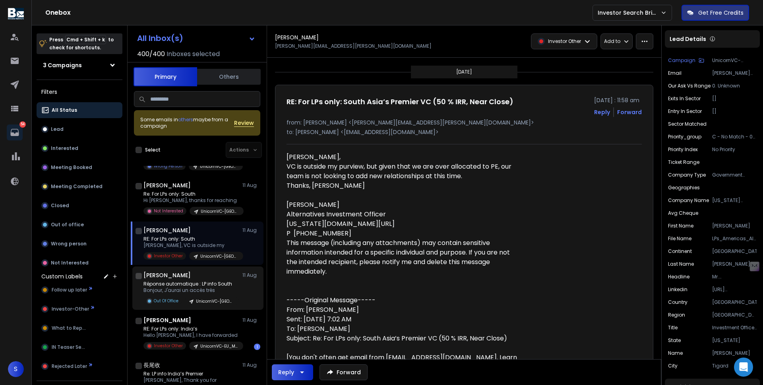
click at [201, 294] on div "Réponse automatique : LP info South Bonjour, J'aurai un accès très Out Of Offic…" at bounding box center [190, 293] width 95 height 24
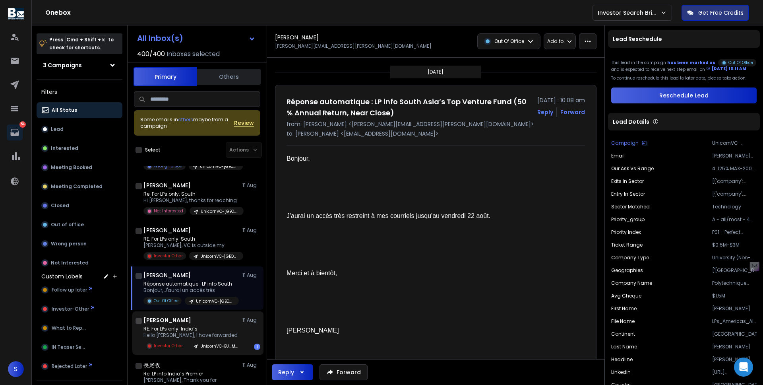
click at [194, 323] on div "[PERSON_NAME] [DATE]" at bounding box center [201, 320] width 117 height 8
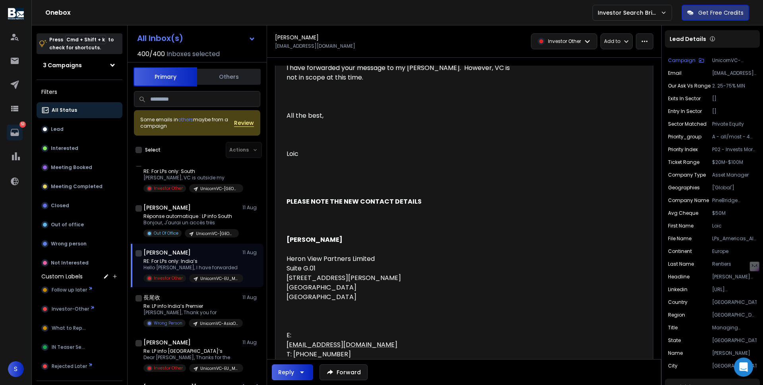
scroll to position [0, 0]
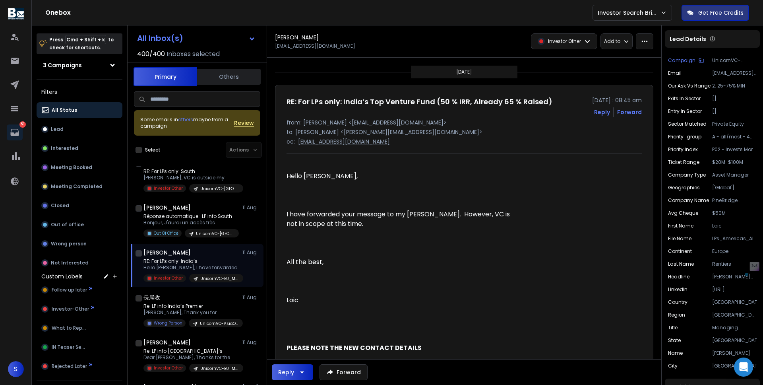
drag, startPoint x: 378, startPoint y: 122, endPoint x: 446, endPoint y: 124, distance: 68.0
click at [446, 124] on p "from: [PERSON_NAME] <[EMAIL_ADDRESS][DOMAIN_NAME]>" at bounding box center [464, 122] width 355 height 8
drag, startPoint x: 303, startPoint y: 123, endPoint x: 446, endPoint y: 124, distance: 143.1
click at [446, 124] on p "from: [PERSON_NAME] <[EMAIL_ADDRESS][DOMAIN_NAME]>" at bounding box center [464, 122] width 355 height 8
copy p "[PERSON_NAME] <[EMAIL_ADDRESS][DOMAIN_NAME]"
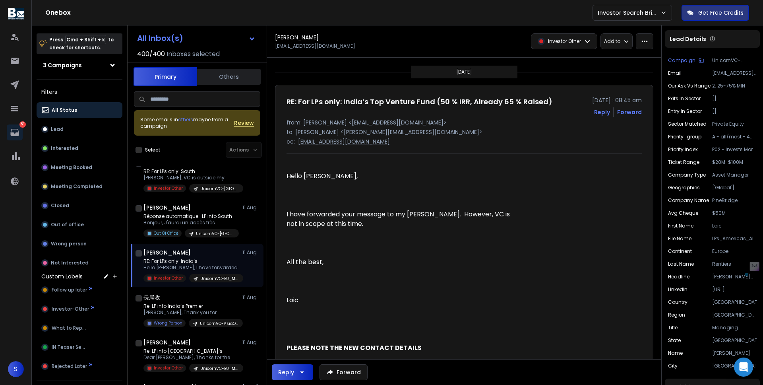
click at [423, 142] on div "cc: [EMAIL_ADDRESS][DOMAIN_NAME]" at bounding box center [464, 142] width 355 height 8
drag, startPoint x: 379, startPoint y: 123, endPoint x: 444, endPoint y: 123, distance: 64.8
click at [444, 123] on p "from: [PERSON_NAME] <[EMAIL_ADDRESS][DOMAIN_NAME]>" at bounding box center [464, 122] width 355 height 8
copy p "[DOMAIN_NAME]"
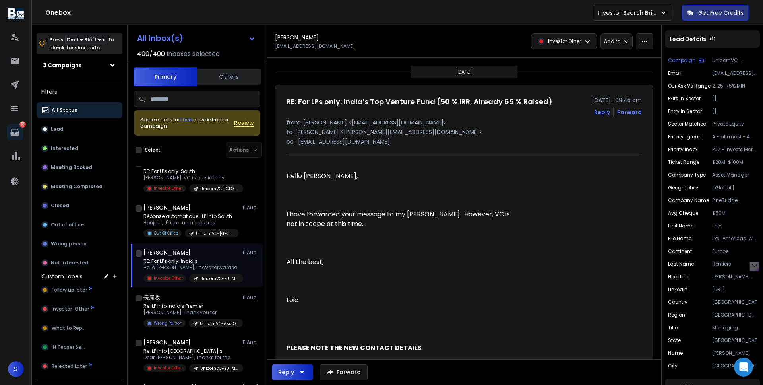
click at [472, 281] on p at bounding box center [403, 281] width 232 height 10
click at [588, 43] on icon at bounding box center [587, 41] width 6 height 6
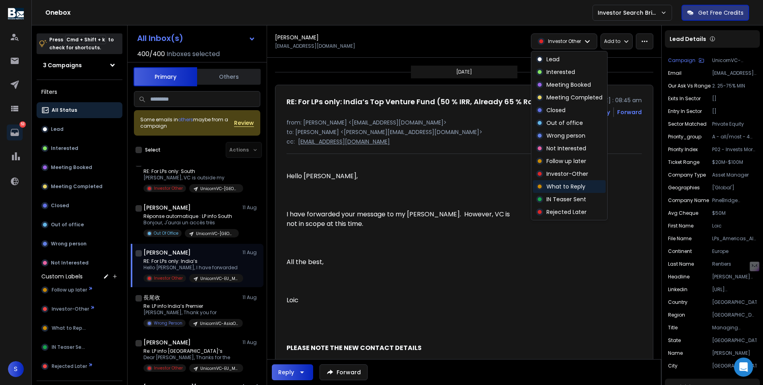
click at [552, 188] on p "What to Reply" at bounding box center [565, 186] width 39 height 8
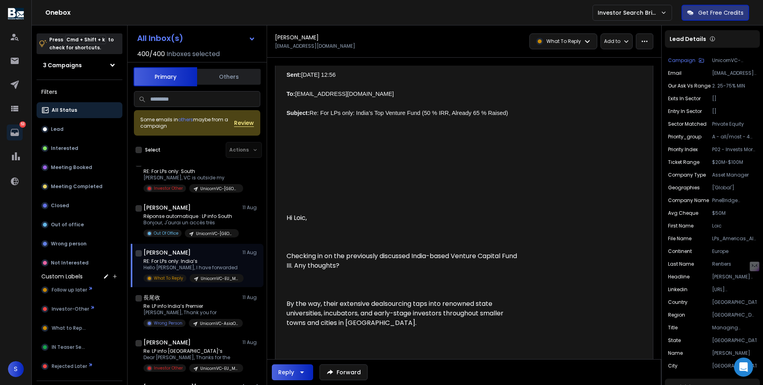
scroll to position [709, 0]
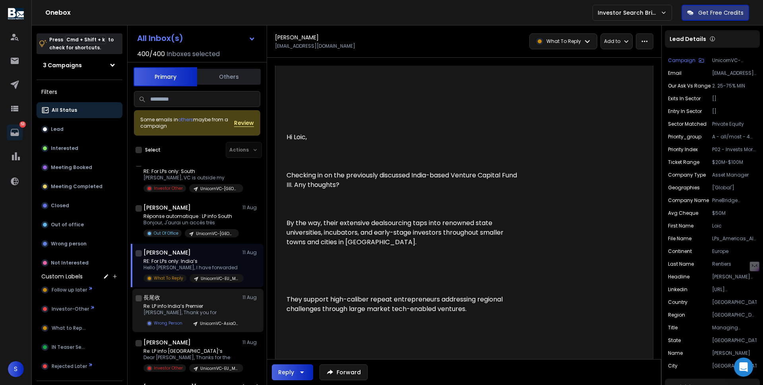
click at [171, 308] on p "Re: LP info India’s Premier" at bounding box center [190, 306] width 95 height 6
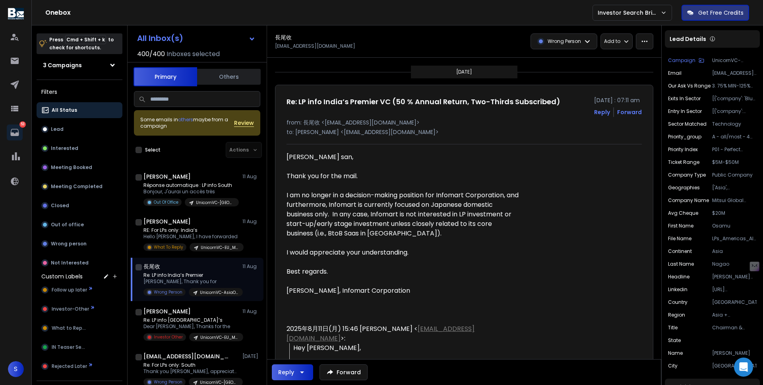
scroll to position [989, 0]
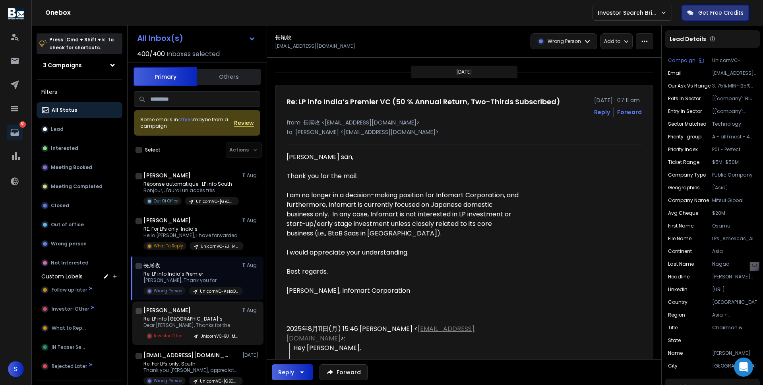
click at [219, 323] on p "Dear [PERSON_NAME], Thanks for the" at bounding box center [190, 325] width 95 height 6
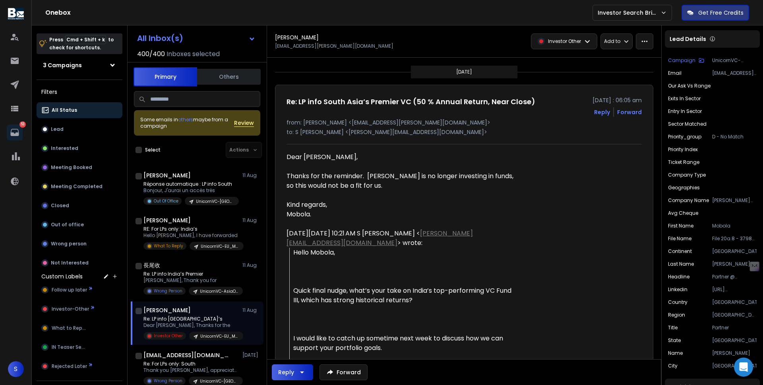
scroll to position [1030, 0]
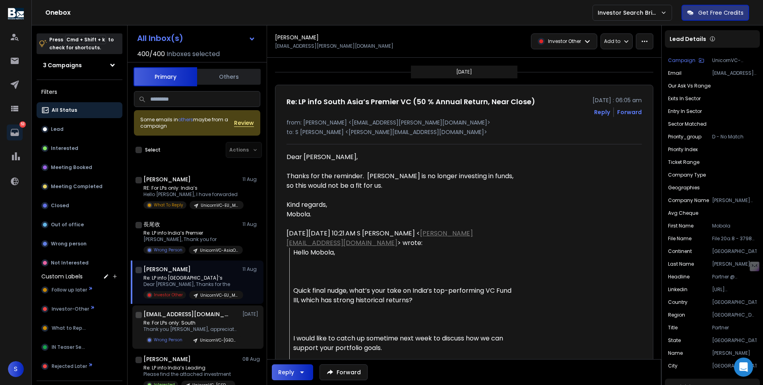
click at [206, 326] on p "Thank you [PERSON_NAME], appreciate it. On" at bounding box center [190, 329] width 95 height 6
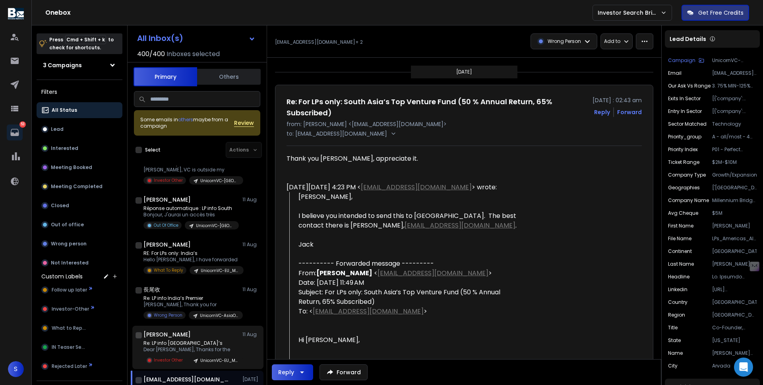
scroll to position [964, 0]
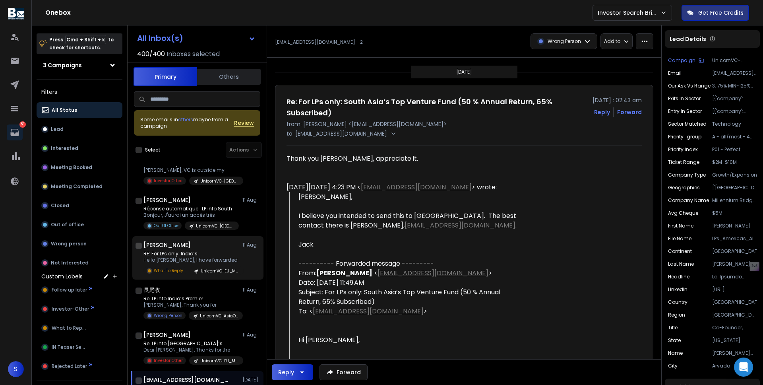
click at [206, 256] on p "RE: For LPs only: India’s" at bounding box center [190, 253] width 95 height 6
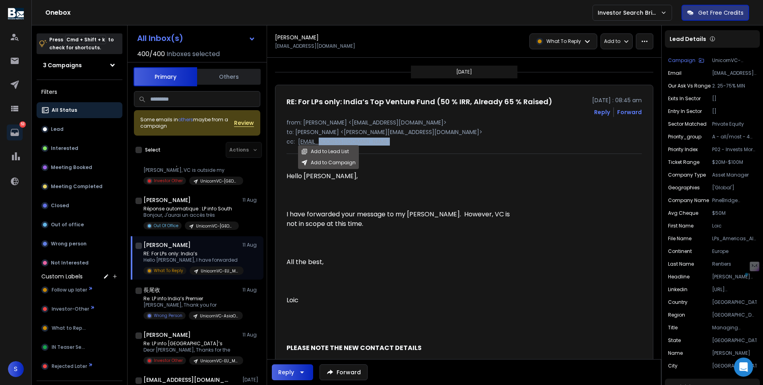
drag, startPoint x: 405, startPoint y: 139, endPoint x: 325, endPoint y: 140, distance: 80.7
click at [325, 140] on div "cc: [EMAIL_ADDRESS][DOMAIN_NAME] Add to Lead List Add to Campaign" at bounding box center [464, 142] width 355 height 8
copy p "[DOMAIN_NAME]"
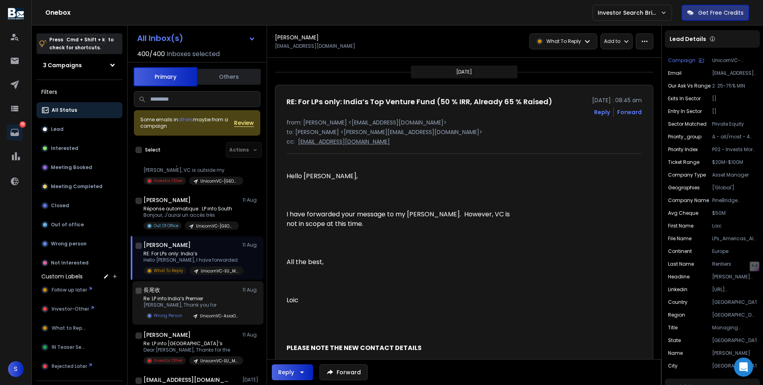
click at [167, 306] on p "[PERSON_NAME], Thank you for" at bounding box center [190, 305] width 95 height 6
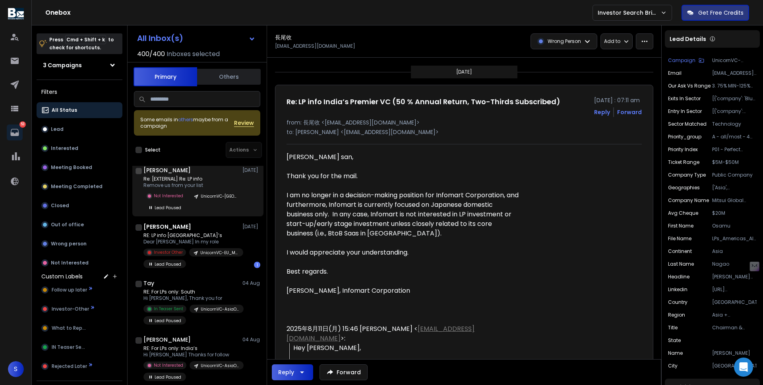
scroll to position [1568, 0]
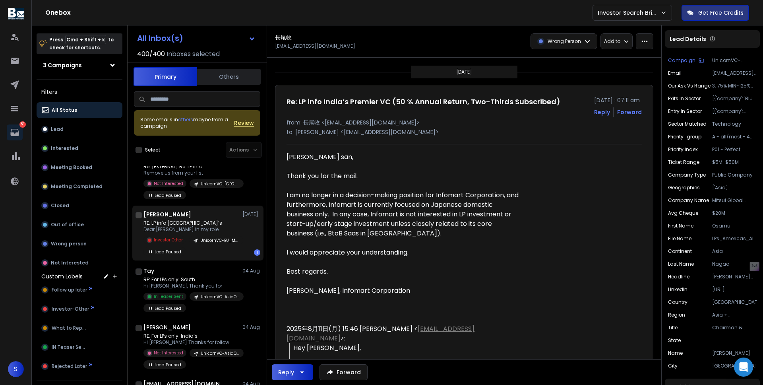
click at [213, 242] on p "UnicornVC-EU_MENA_Afr" at bounding box center [219, 240] width 38 height 6
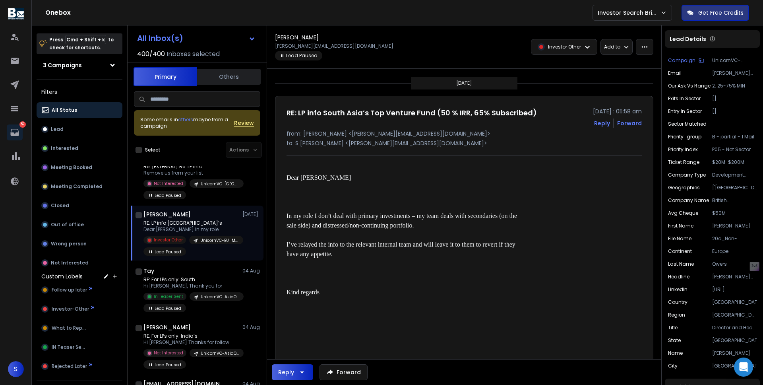
click at [568, 52] on div "Investor Other" at bounding box center [564, 46] width 66 height 15
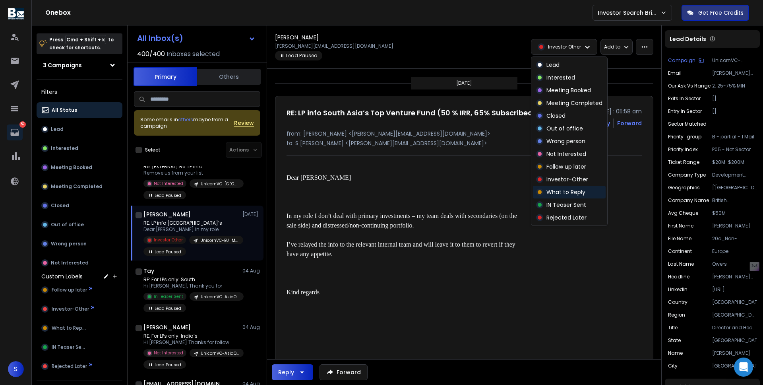
click at [570, 192] on p "What to Reply" at bounding box center [565, 192] width 39 height 8
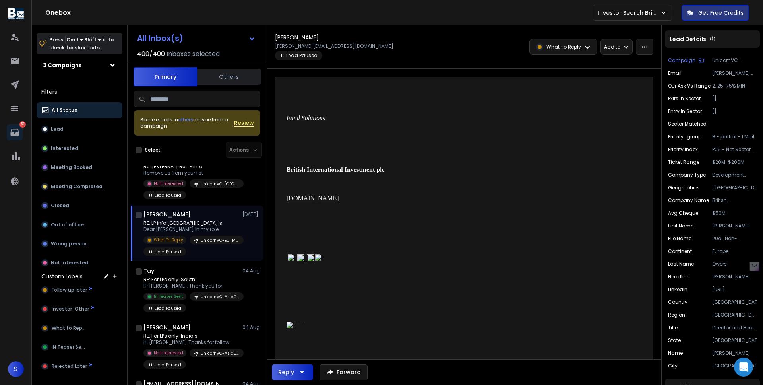
scroll to position [394, 0]
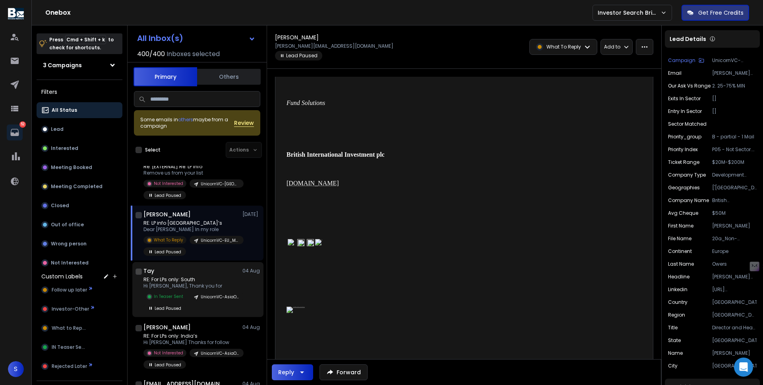
click at [209, 275] on div "Tay [DATE] RE: For LPs only: South Hi [PERSON_NAME], Thank you for In Teaser Se…" at bounding box center [201, 289] width 117 height 45
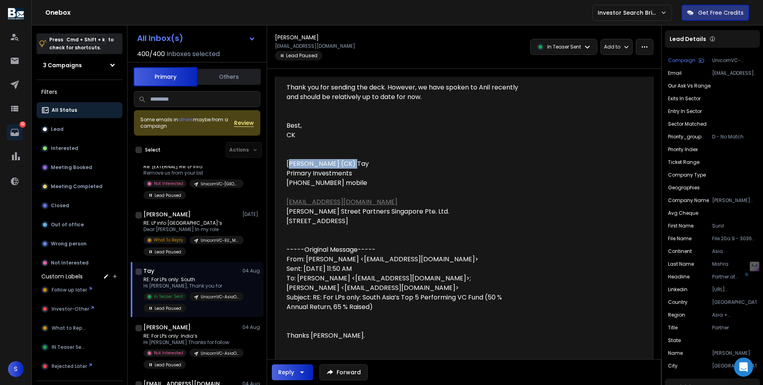
drag, startPoint x: 287, startPoint y: 202, endPoint x: 359, endPoint y: 201, distance: 71.5
copy div "[PERSON_NAME] (CK) Tay"
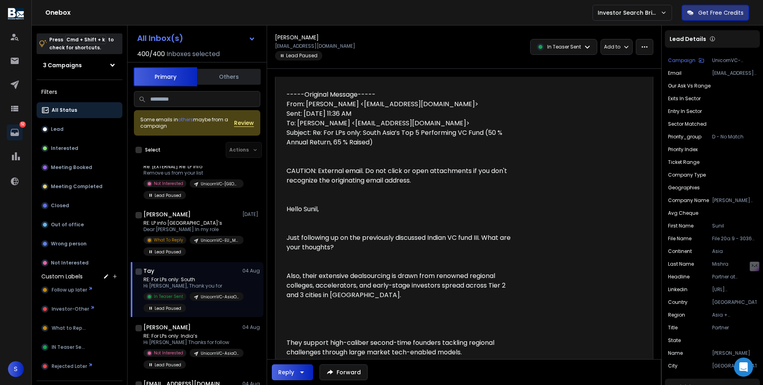
scroll to position [483, 0]
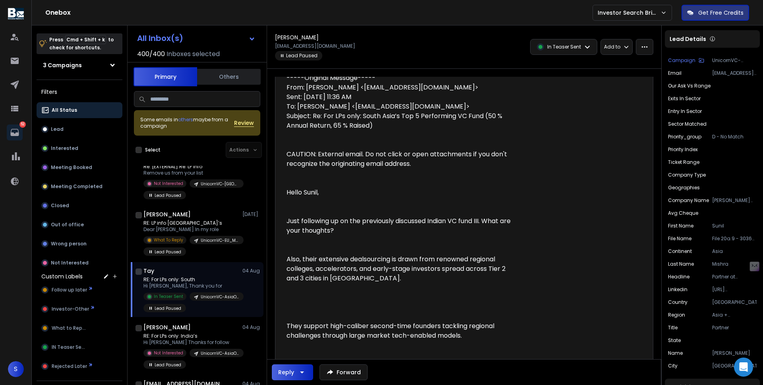
click at [432, 278] on div "Hi [PERSON_NAME], Thank you for sending the deck. However, we have spoken to An…" at bounding box center [406, 385] width 238 height 1386
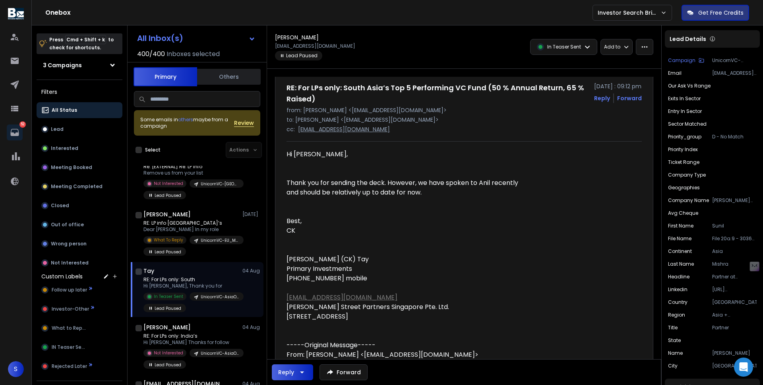
scroll to position [18, 0]
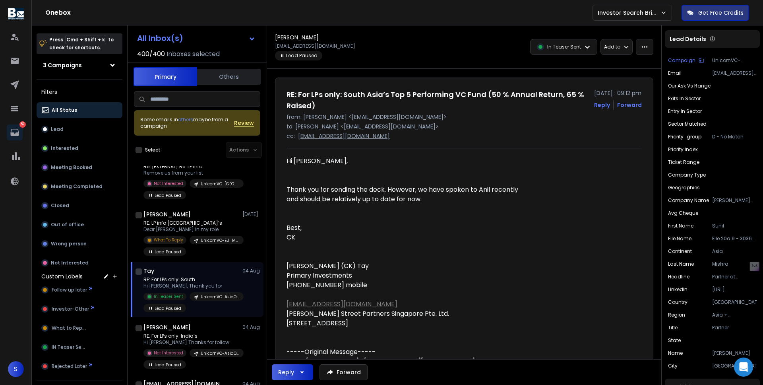
click at [689, 200] on p "[PERSON_NAME] Street Partners" at bounding box center [734, 200] width 45 height 6
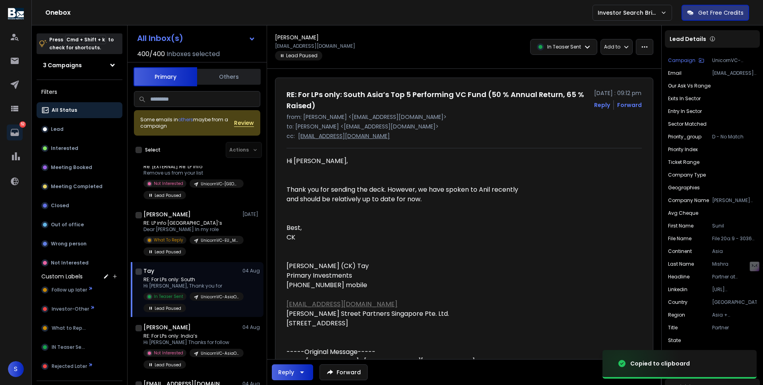
click at [689, 275] on p "Partner at [PERSON_NAME] Street Partners and Chairman at Singapore Venture & Pr…" at bounding box center [734, 276] width 45 height 6
click at [689, 265] on p "Mishra" at bounding box center [734, 264] width 45 height 6
click at [689, 224] on p "Sunil" at bounding box center [734, 226] width 45 height 6
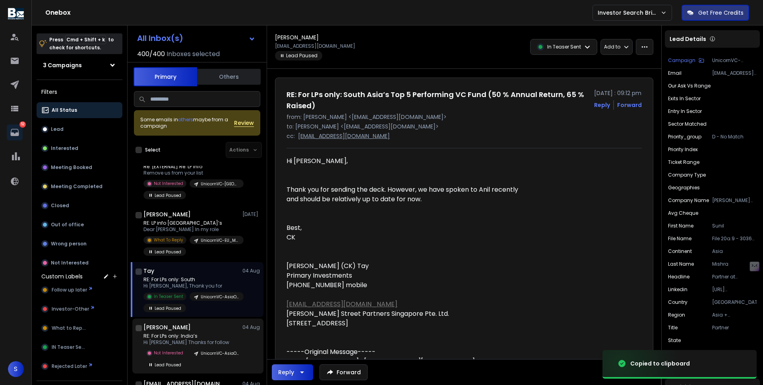
click at [176, 351] on p "Not Interested" at bounding box center [168, 353] width 29 height 6
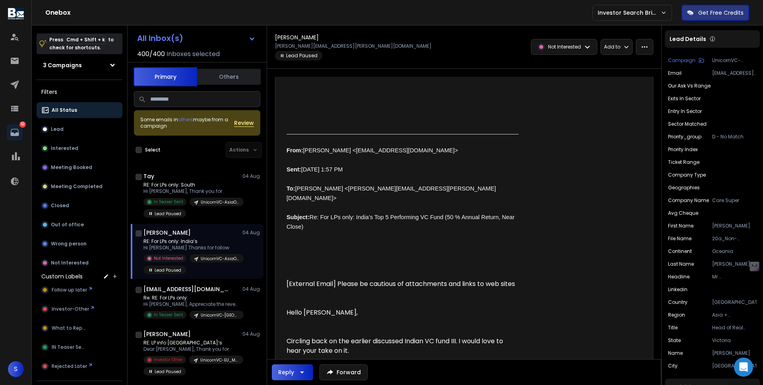
scroll to position [1689, 0]
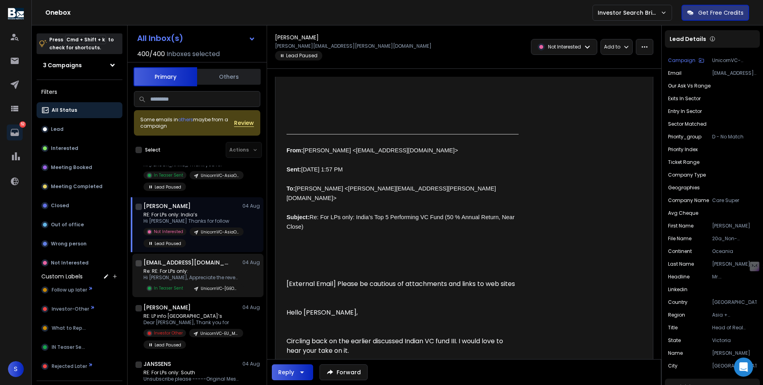
click at [201, 262] on h1 "[EMAIL_ADDRESS][DOMAIN_NAME]" at bounding box center [186, 262] width 87 height 8
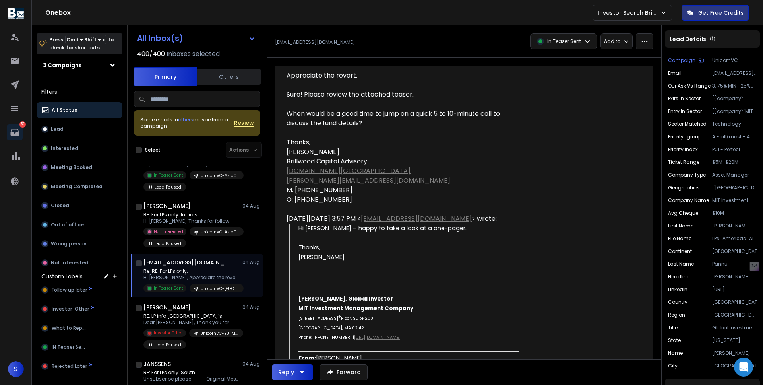
scroll to position [146, 0]
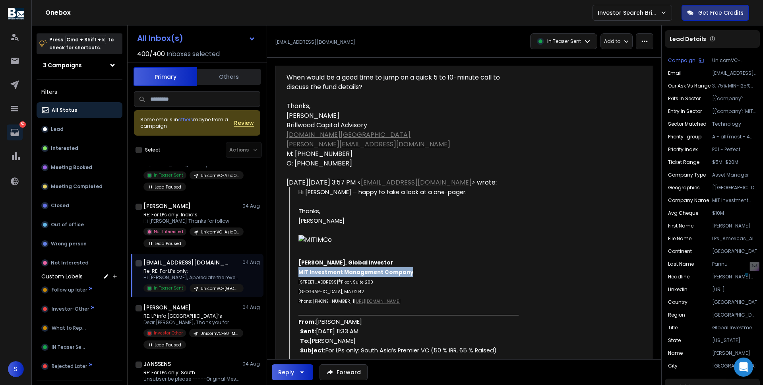
drag, startPoint x: 416, startPoint y: 273, endPoint x: 299, endPoint y: 274, distance: 117.6
click at [298, 274] on div "MIT Investment Management Company" at bounding box center [408, 272] width 220 height 10
copy span "MIT Investment Management Company"
drag, startPoint x: 416, startPoint y: 302, endPoint x: 373, endPoint y: 302, distance: 43.7
click at [373, 302] on div "Phone: [PHONE_NUMBER] | [URL][DOMAIN_NAME]" at bounding box center [408, 301] width 220 height 10
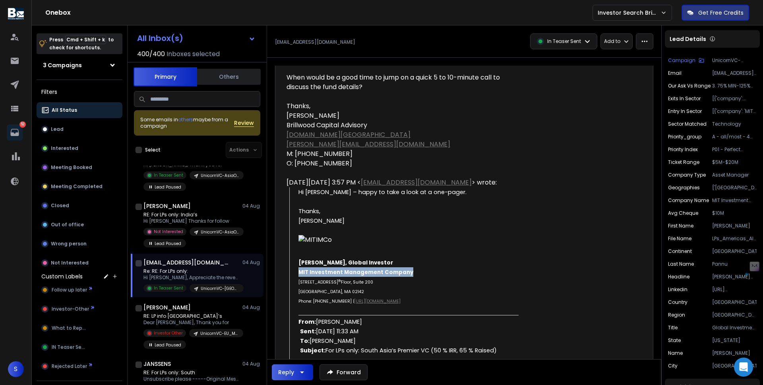
copy span "[DOMAIN_NAME]"
click at [689, 272] on div "Campaign UnicornVC-Americas Email [EMAIL_ADDRESS][DOMAIN_NAME] our ask vs range…" at bounding box center [712, 213] width 95 height 331
click at [689, 221] on div "Campaign UnicornVC-Americas Email [EMAIL_ADDRESS][DOMAIN_NAME] our ask vs range…" at bounding box center [712, 213] width 95 height 331
click at [689, 227] on p "[PERSON_NAME]" at bounding box center [734, 226] width 45 height 6
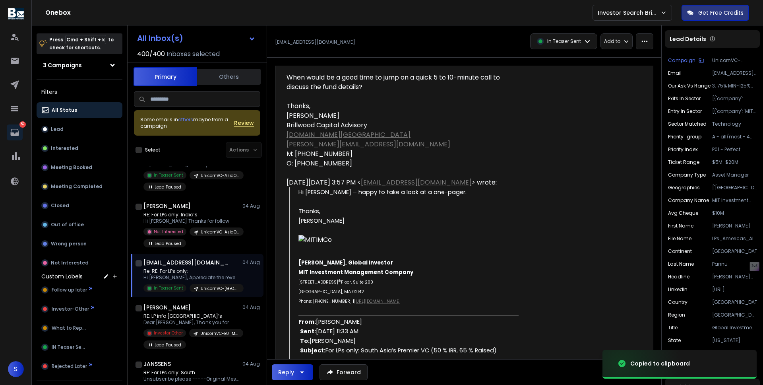
click at [689, 264] on p "Pannu" at bounding box center [734, 264] width 45 height 6
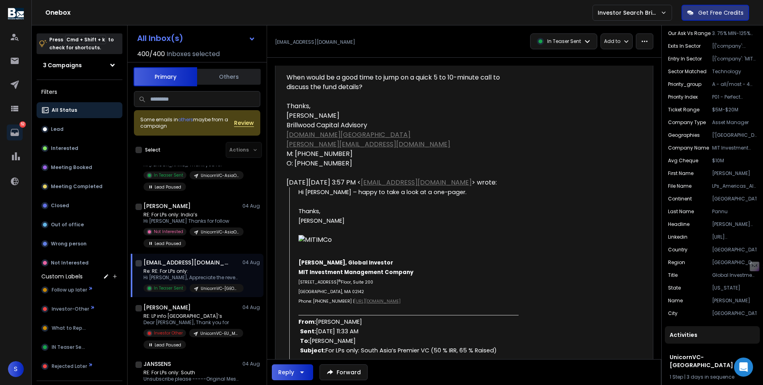
scroll to position [54, 0]
click at [689, 149] on p "MIT Investment Management Company" at bounding box center [734, 146] width 45 height 6
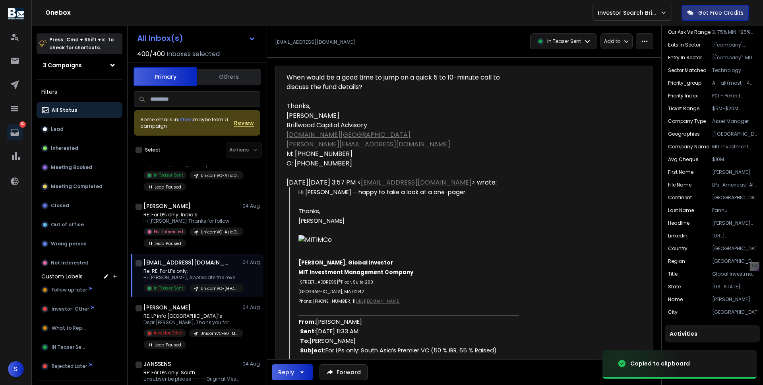
click at [689, 236] on p "[URL][DOMAIN_NAME]" at bounding box center [734, 235] width 45 height 6
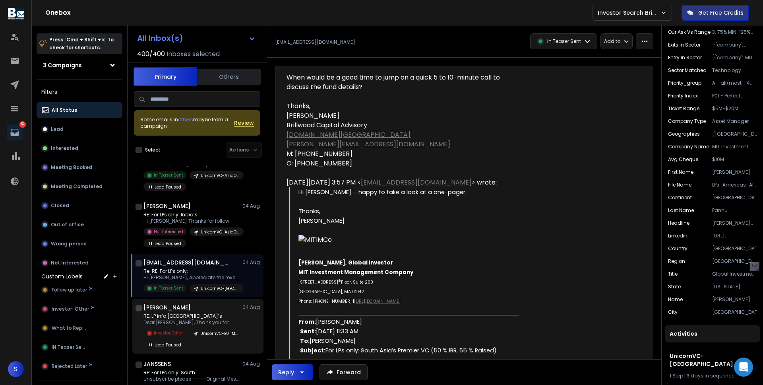
click at [160, 317] on p "RE: LP info [GEOGRAPHIC_DATA]’s" at bounding box center [190, 316] width 95 height 6
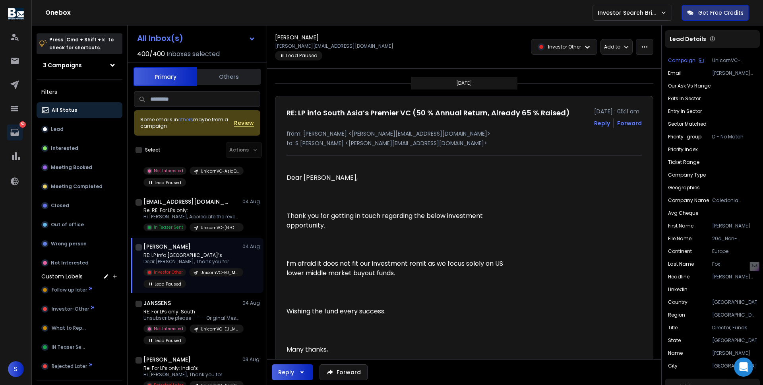
scroll to position [1757, 0]
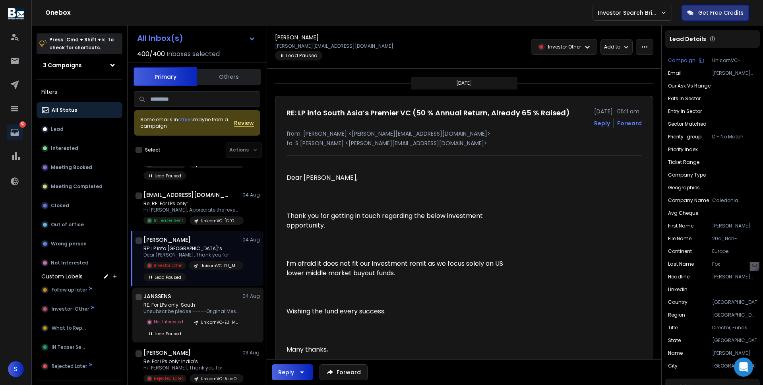
click at [198, 318] on div "UnicornVC-EU_MENA_Afr" at bounding box center [217, 322] width 54 height 8
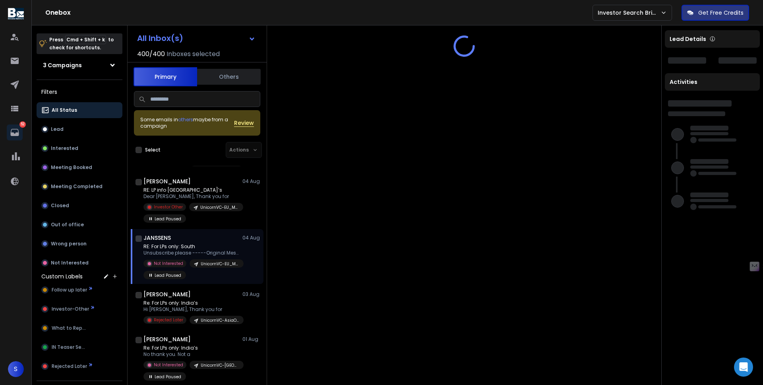
scroll to position [1817, 0]
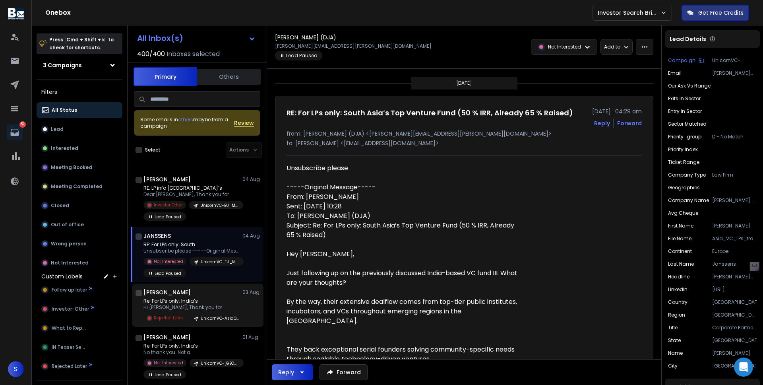
click at [204, 284] on div "[PERSON_NAME] [DATE] Re: For LPs only: India’s Hi [PERSON_NAME], Thank you for …" at bounding box center [197, 304] width 131 height 43
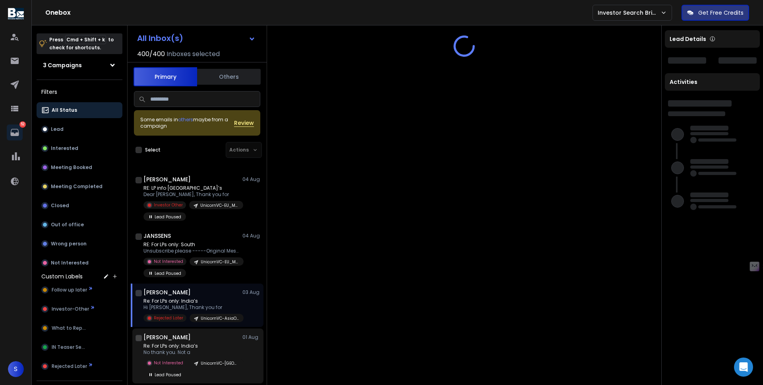
click at [199, 352] on p "No thank you. Not a" at bounding box center [190, 352] width 95 height 6
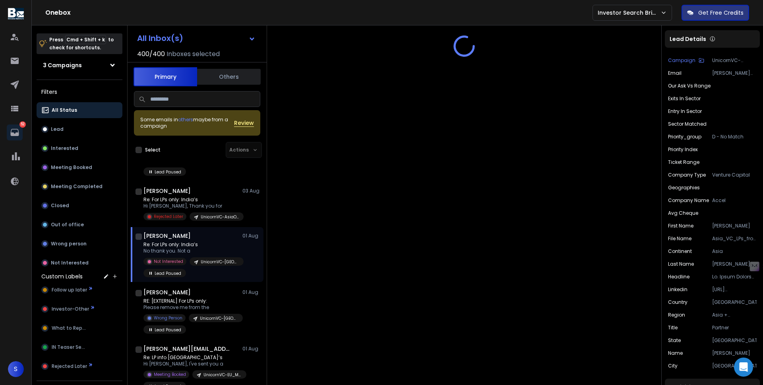
scroll to position [2026, 0]
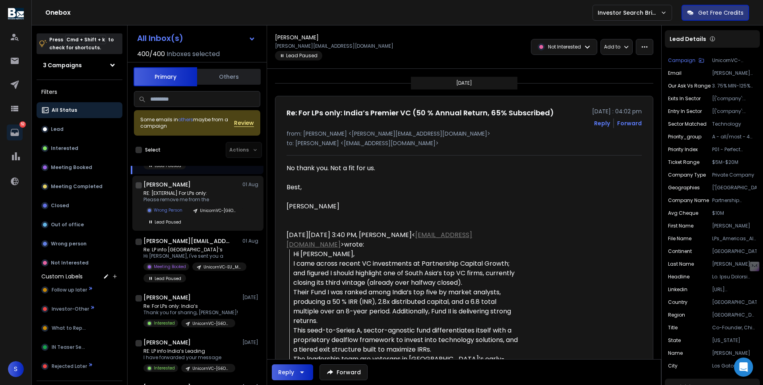
click at [205, 203] on div "RE: [EXTERNAL] For LPs only: Please remove me from the Wrong Person UnicornVC-A…" at bounding box center [201, 208] width 117 height 36
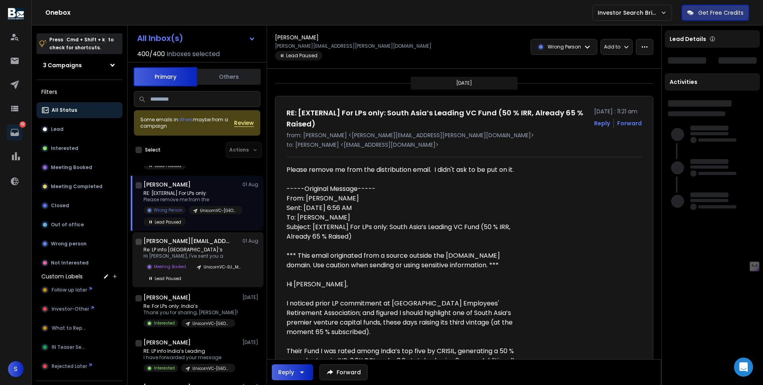
click at [203, 248] on p "Re: LP info [GEOGRAPHIC_DATA]’s" at bounding box center [190, 249] width 95 height 6
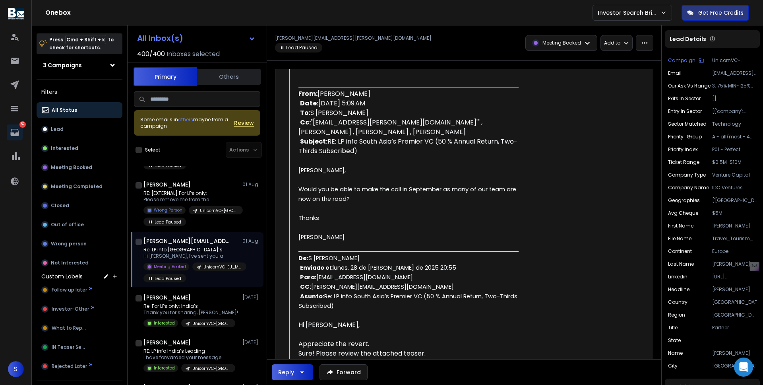
scroll to position [492, 0]
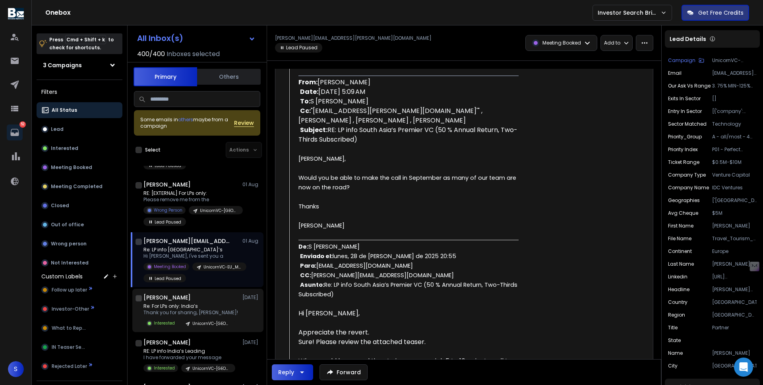
click at [182, 306] on p "Re: For LPs only: India’s" at bounding box center [190, 306] width 95 height 6
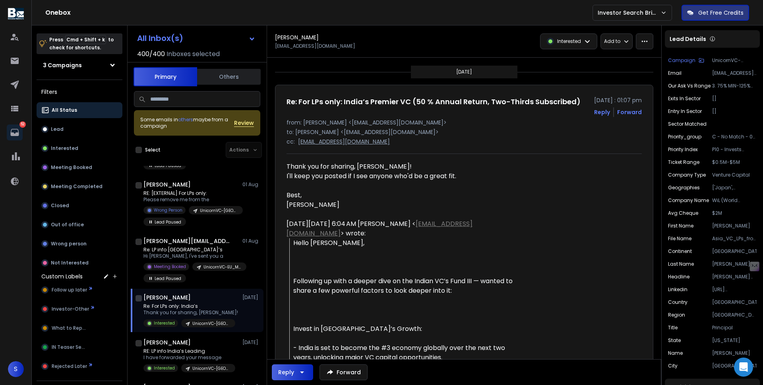
click at [689, 205] on div "Campaign UnicornVC-Americas Email [EMAIL_ADDRESS][DOMAIN_NAME] our ask vs range…" at bounding box center [712, 213] width 95 height 331
click at [689, 329] on p "Principal" at bounding box center [734, 327] width 45 height 6
click at [689, 289] on p "[URL][DOMAIN_NAME][PERSON_NAME]" at bounding box center [734, 289] width 45 height 6
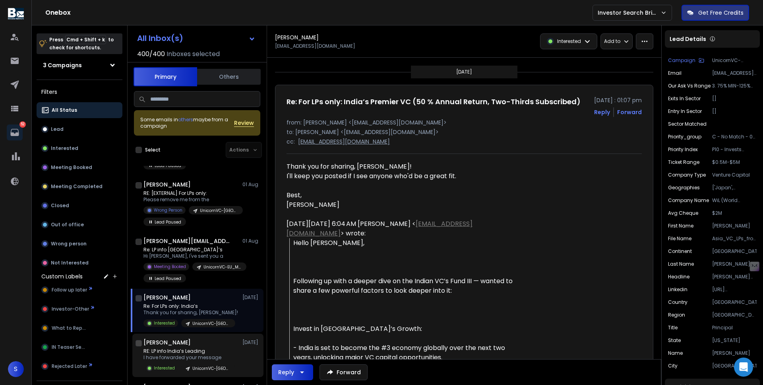
click at [172, 347] on div "[PERSON_NAME] [DATE] RE: LP info India’s Leading I have forwarded your message …" at bounding box center [201, 355] width 117 height 34
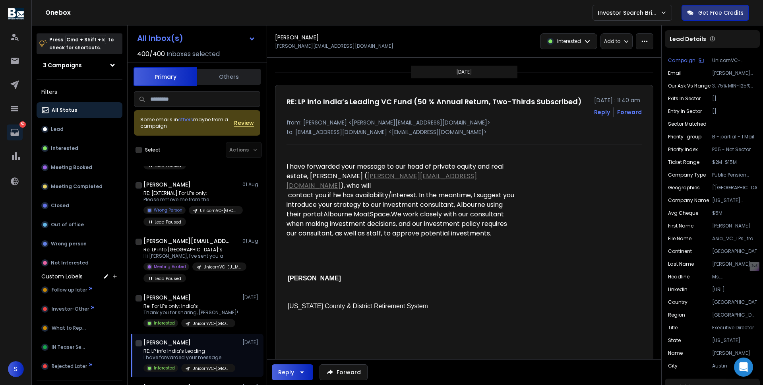
click at [233, 102] on input at bounding box center [197, 99] width 126 height 16
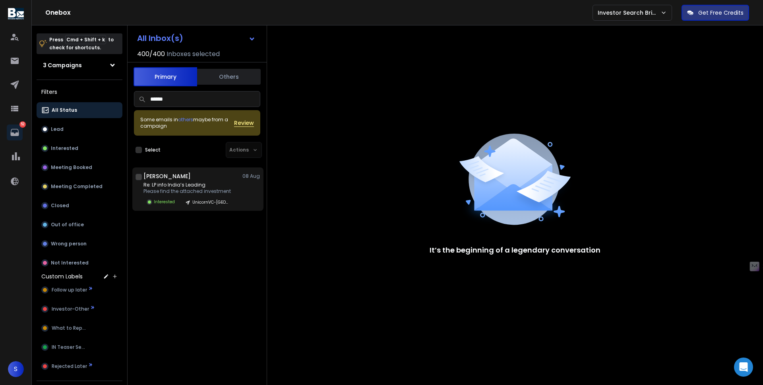
click at [203, 185] on p "Re: LP info India’s Leading" at bounding box center [189, 185] width 92 height 6
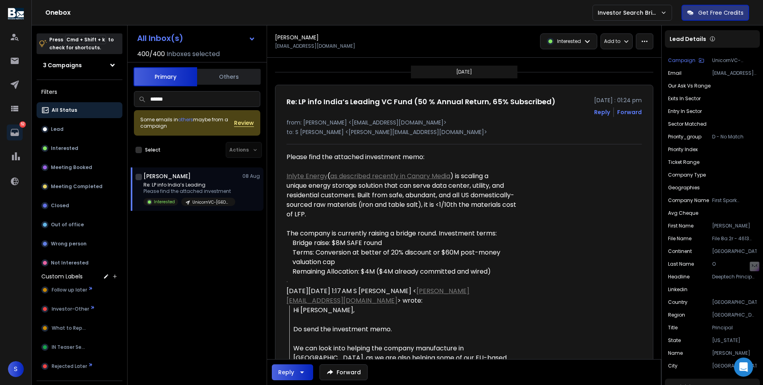
click at [585, 48] on div "Interested" at bounding box center [568, 41] width 56 height 15
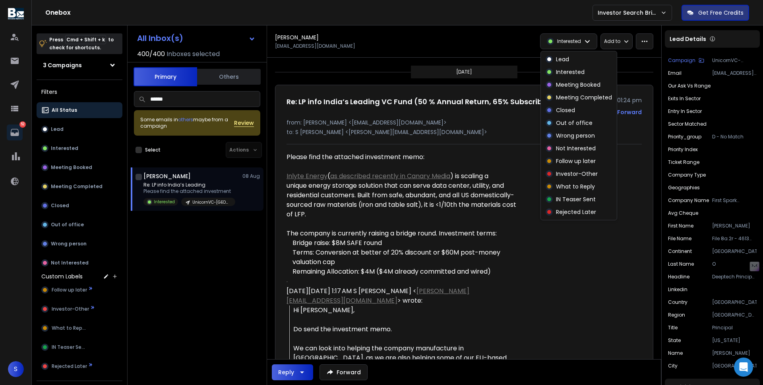
click at [498, 197] on div "Inlyte Energy ( as described recently in Canary Media ) is scaling a unique ene…" at bounding box center [403, 195] width 232 height 48
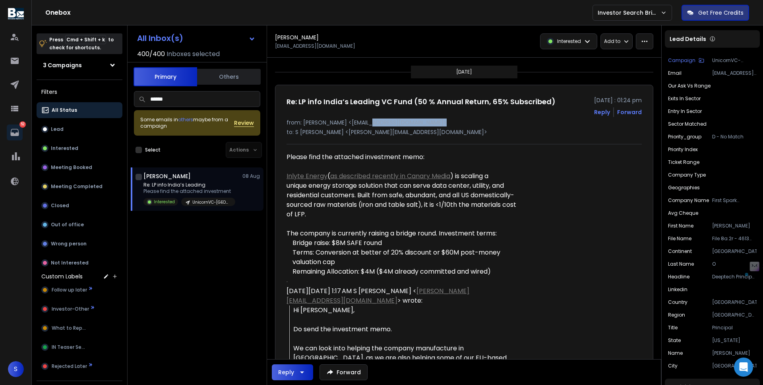
drag, startPoint x: 363, startPoint y: 123, endPoint x: 427, endPoint y: 122, distance: 63.6
click at [427, 122] on p "from: [PERSON_NAME] <[EMAIL_ADDRESS][DOMAIN_NAME]>" at bounding box center [464, 122] width 355 height 8
copy p "[DOMAIN_NAME]"
click at [153, 100] on input "******" at bounding box center [197, 99] width 126 height 16
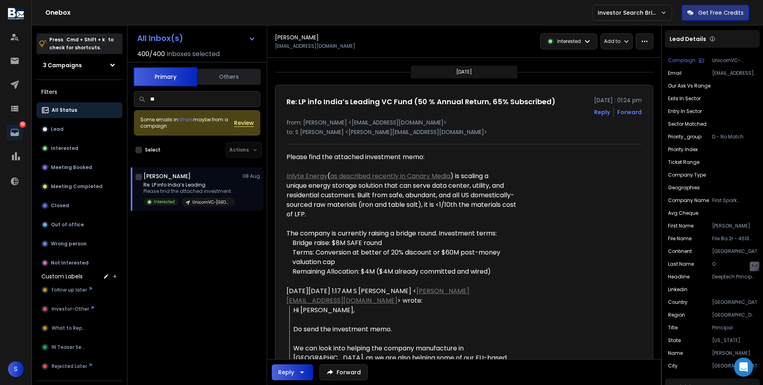
type input "*"
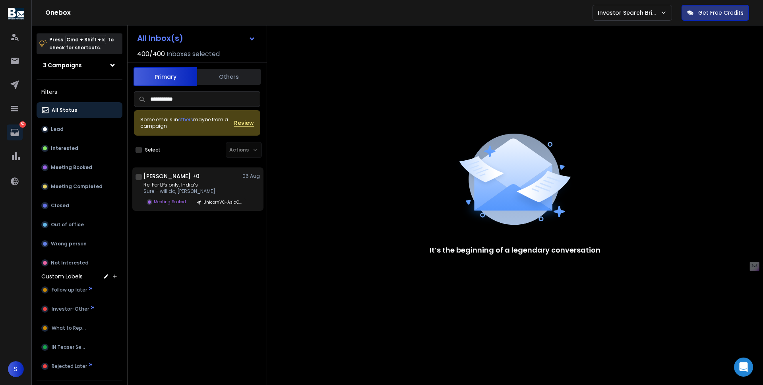
click at [218, 186] on p "Re: For LPs only: India’s" at bounding box center [190, 185] width 95 height 6
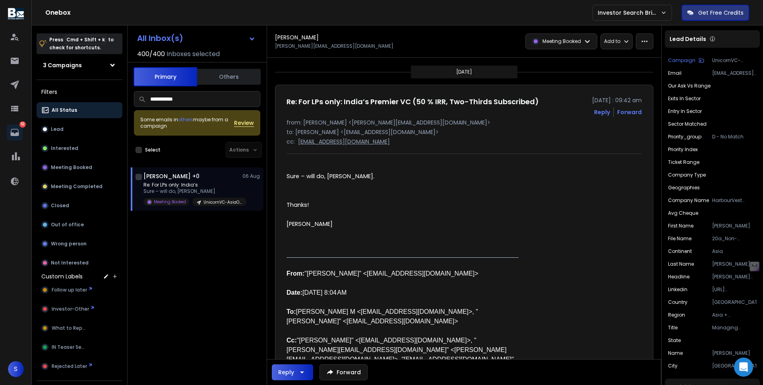
click at [689, 227] on p "[PERSON_NAME]" at bounding box center [734, 226] width 45 height 6
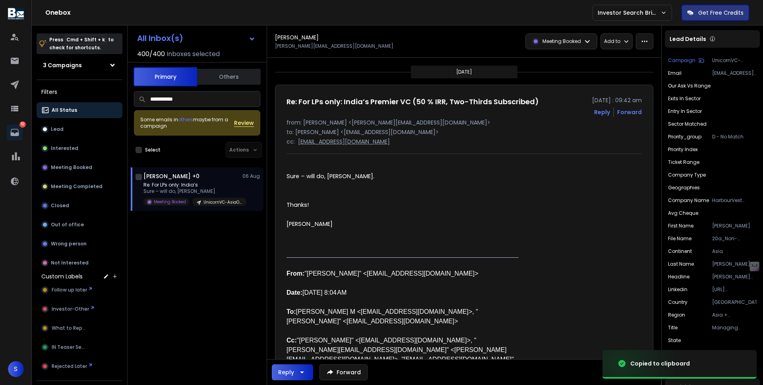
click at [689, 263] on p "[PERSON_NAME]" at bounding box center [734, 264] width 45 height 6
click at [689, 328] on p "Managing Director" at bounding box center [734, 327] width 45 height 6
click at [689, 304] on p "[GEOGRAPHIC_DATA]" at bounding box center [734, 302] width 45 height 6
click at [689, 199] on p "HarbourVest Partners" at bounding box center [734, 200] width 45 height 6
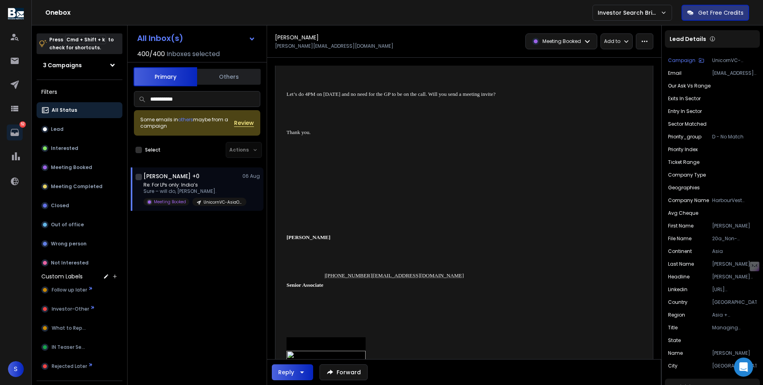
scroll to position [426, 0]
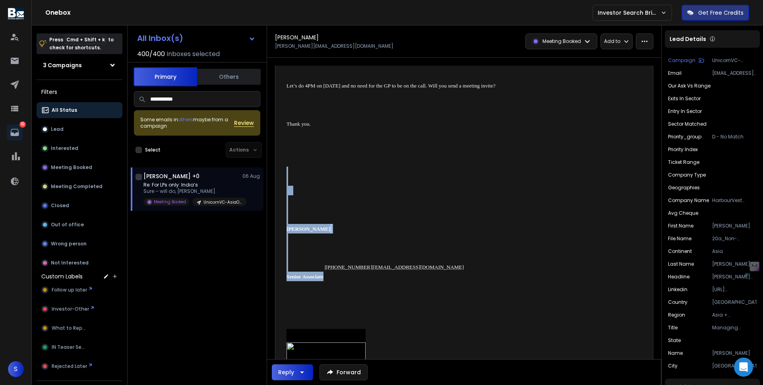
drag, startPoint x: 323, startPoint y: 277, endPoint x: 286, endPoint y: 279, distance: 37.8
click at [408, 225] on td "[PERSON_NAME]" at bounding box center [375, 228] width 177 height 29
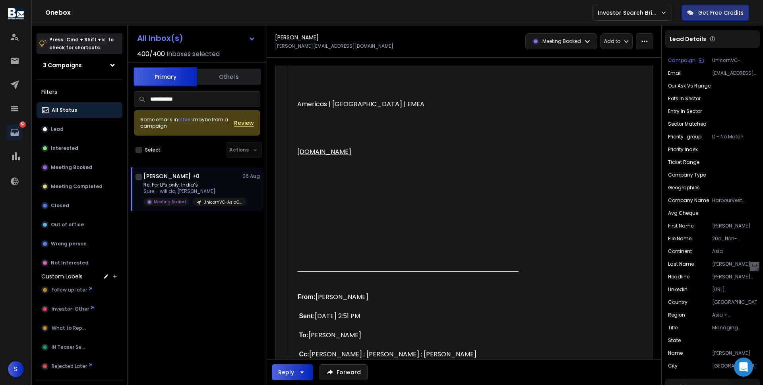
scroll to position [2069, 0]
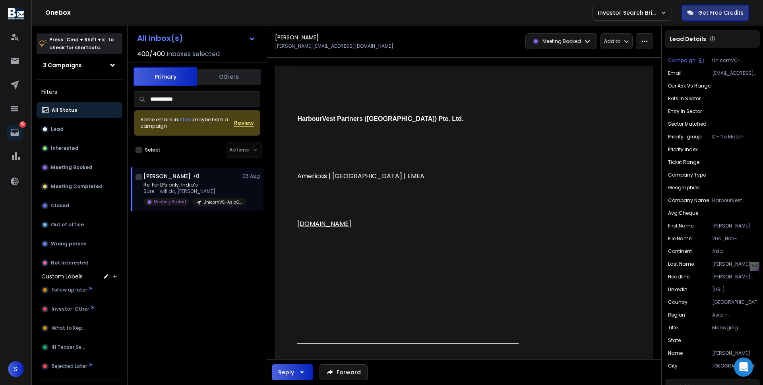
click at [167, 100] on input "**********" at bounding box center [197, 99] width 126 height 16
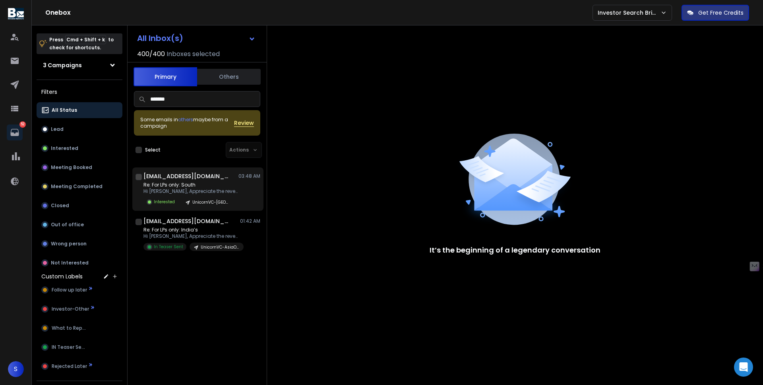
type input "*******"
click at [211, 182] on p "Re: For LPs only: South" at bounding box center [190, 185] width 95 height 6
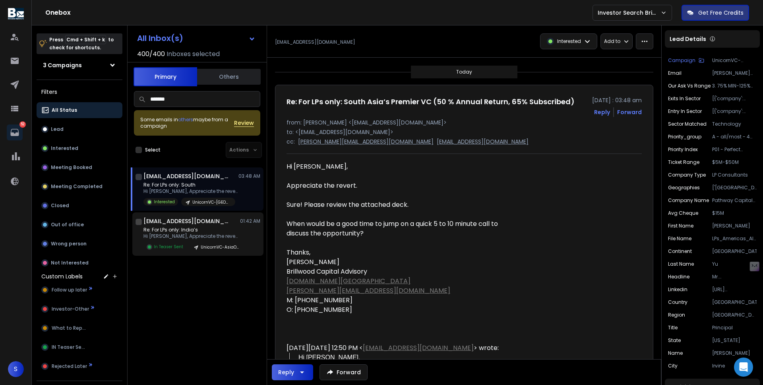
click at [220, 228] on p "Re: For LPs only: India’s" at bounding box center [190, 230] width 95 height 6
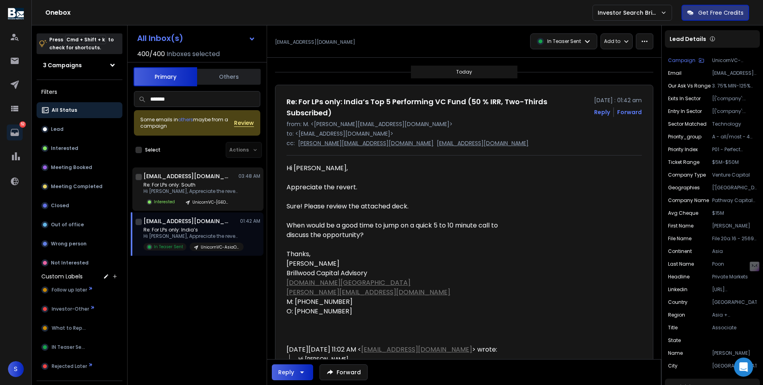
click at [213, 199] on p "UnicornVC-[GEOGRAPHIC_DATA]" at bounding box center [211, 202] width 38 height 6
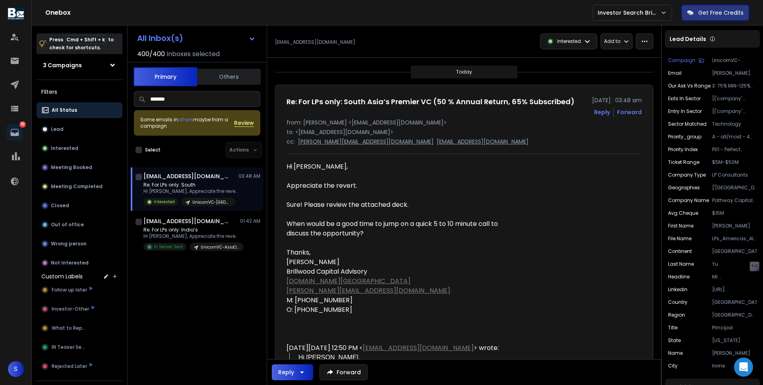
click at [582, 41] on div "Interested" at bounding box center [568, 41] width 56 height 15
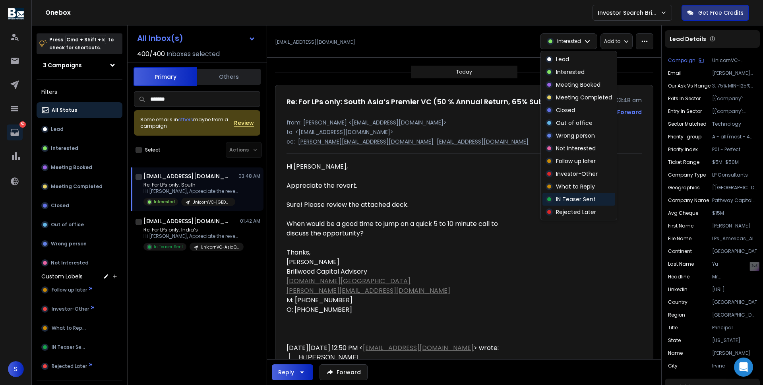
click at [577, 203] on p "IN Teaser Sent" at bounding box center [576, 199] width 40 height 8
